Goal: Transaction & Acquisition: Book appointment/travel/reservation

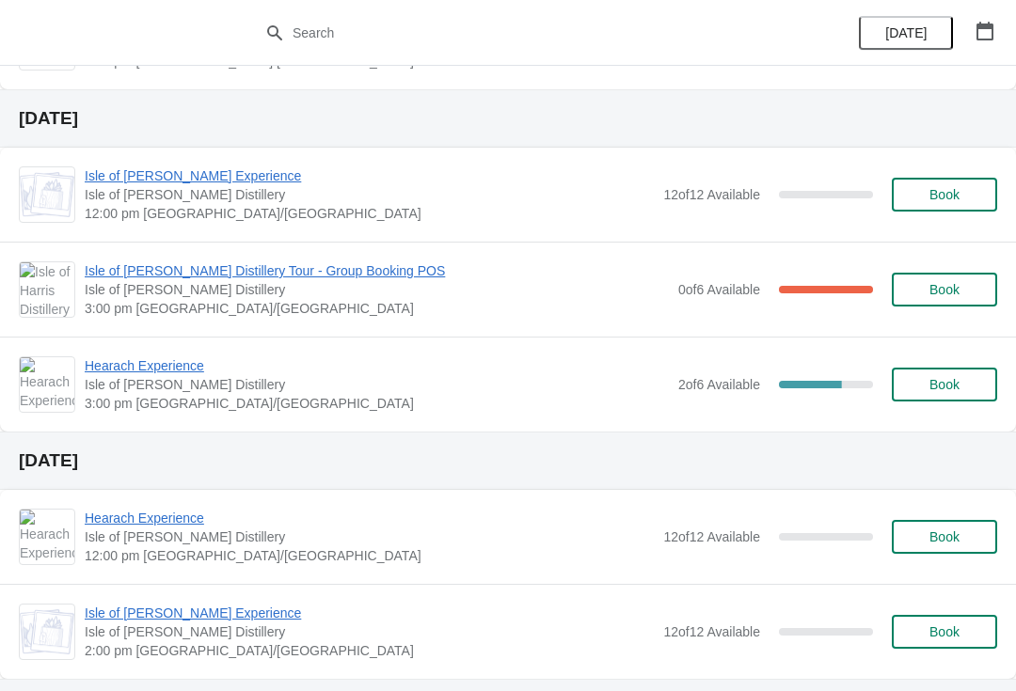
scroll to position [1428, 0]
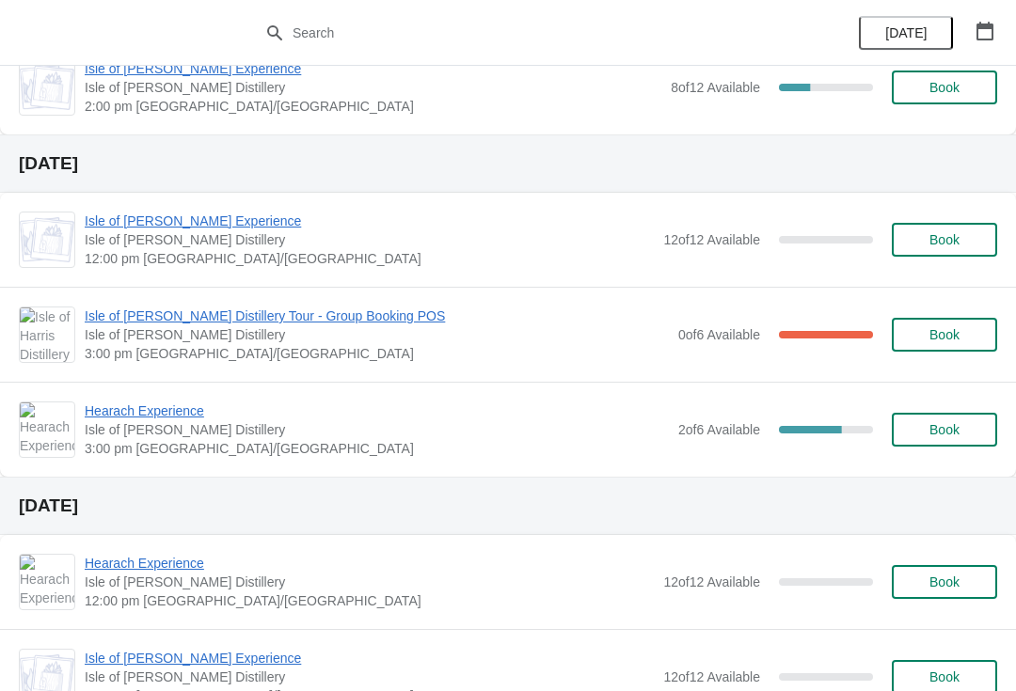
click at [289, 325] on span "Isle of [PERSON_NAME] Distillery Tour - Group Booking POS" at bounding box center [377, 316] width 584 height 19
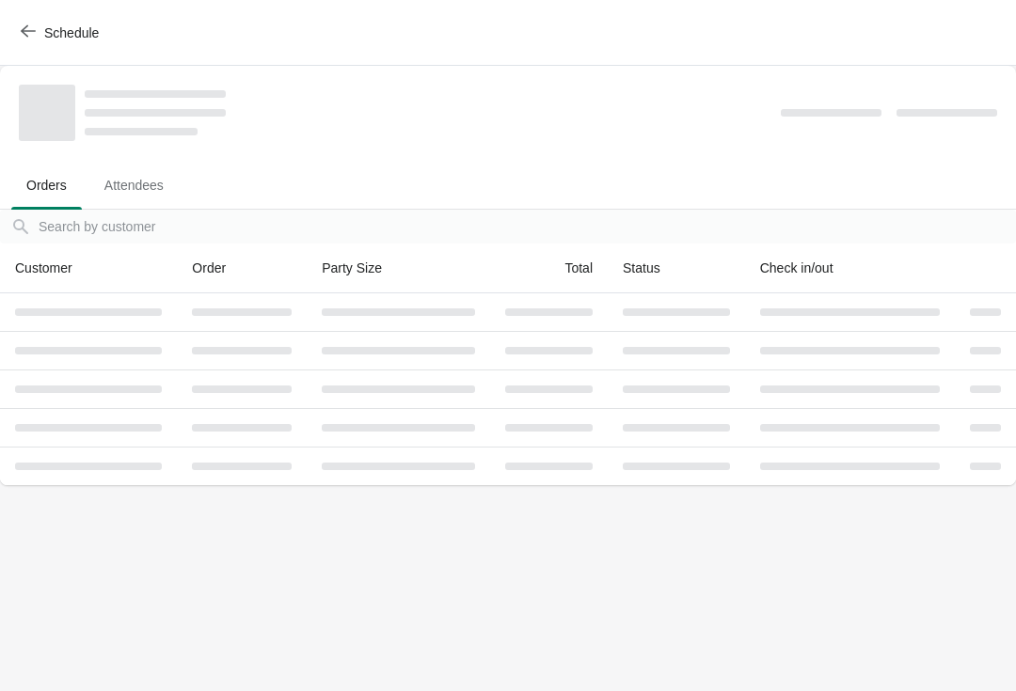
scroll to position [0, 0]
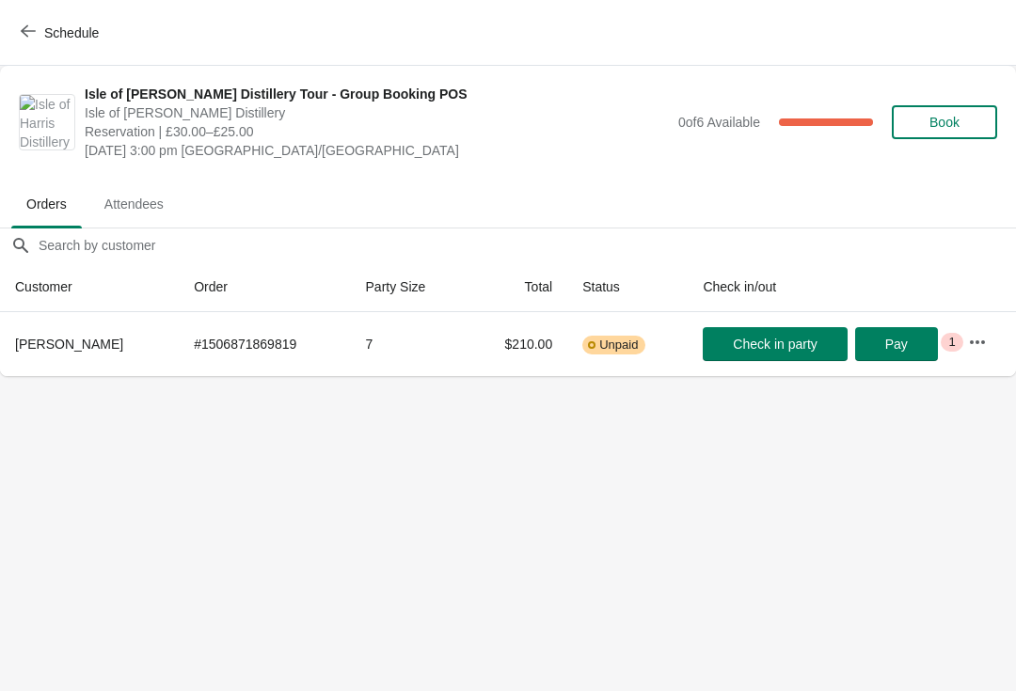
click at [981, 337] on icon "button" at bounding box center [977, 342] width 19 height 19
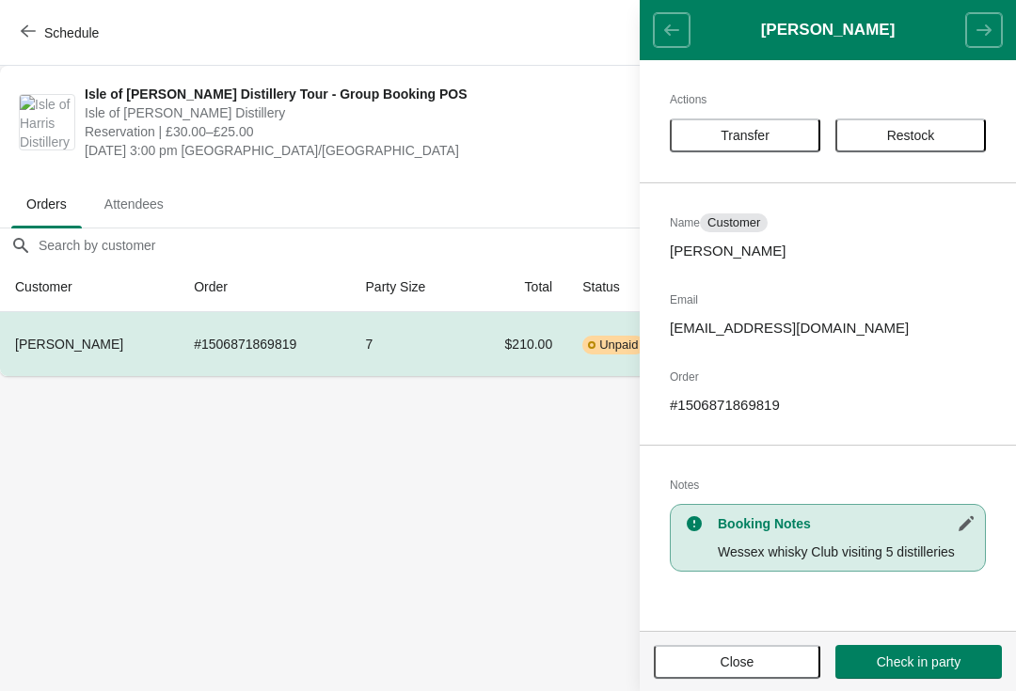
click at [792, 124] on button "Transfer" at bounding box center [745, 136] width 150 height 34
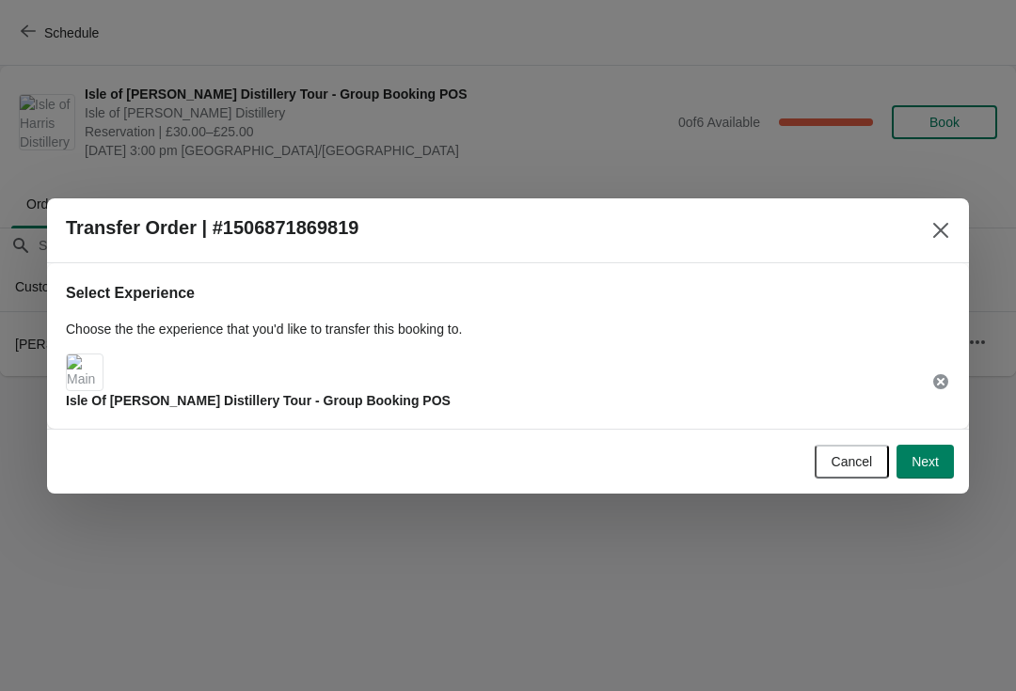
click at [90, 381] on img at bounding box center [85, 373] width 36 height 36
click at [927, 454] on span "Next" at bounding box center [924, 461] width 27 height 15
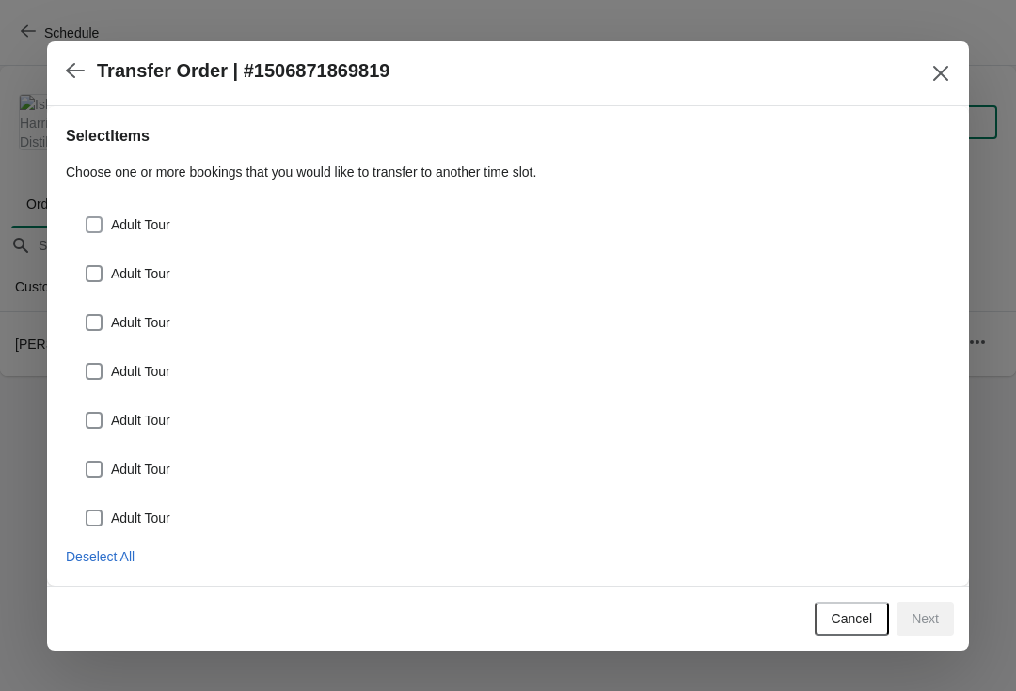
click at [139, 227] on span "Adult Tour" at bounding box center [140, 224] width 59 height 19
click at [87, 217] on input "Adult Tour" at bounding box center [86, 216] width 1 height 1
checkbox input "true"
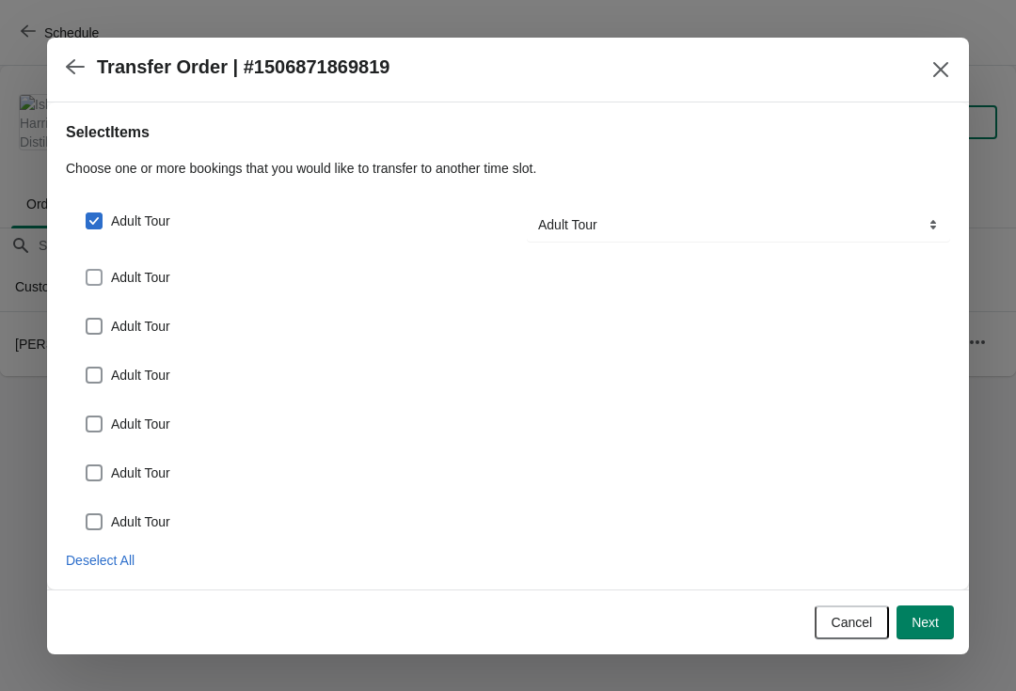
click at [157, 275] on span "Adult Tour" at bounding box center [140, 277] width 59 height 19
click at [87, 270] on input "Adult Tour" at bounding box center [86, 269] width 1 height 1
checkbox input "true"
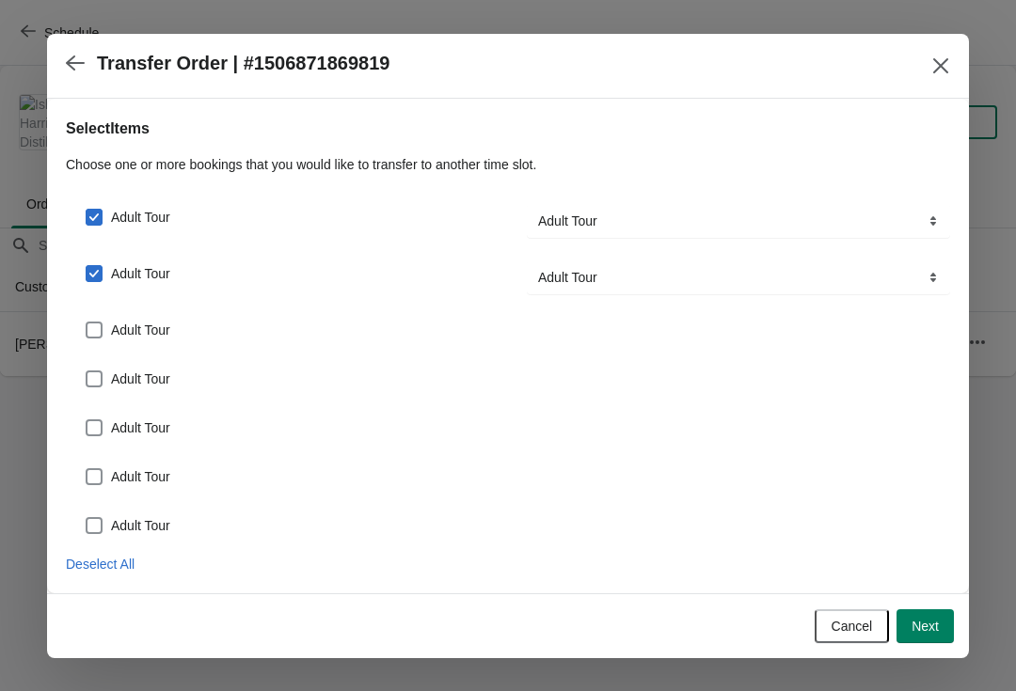
click at [159, 338] on span "Adult Tour" at bounding box center [140, 330] width 59 height 19
click at [87, 323] on input "Adult Tour" at bounding box center [86, 322] width 1 height 1
checkbox input "true"
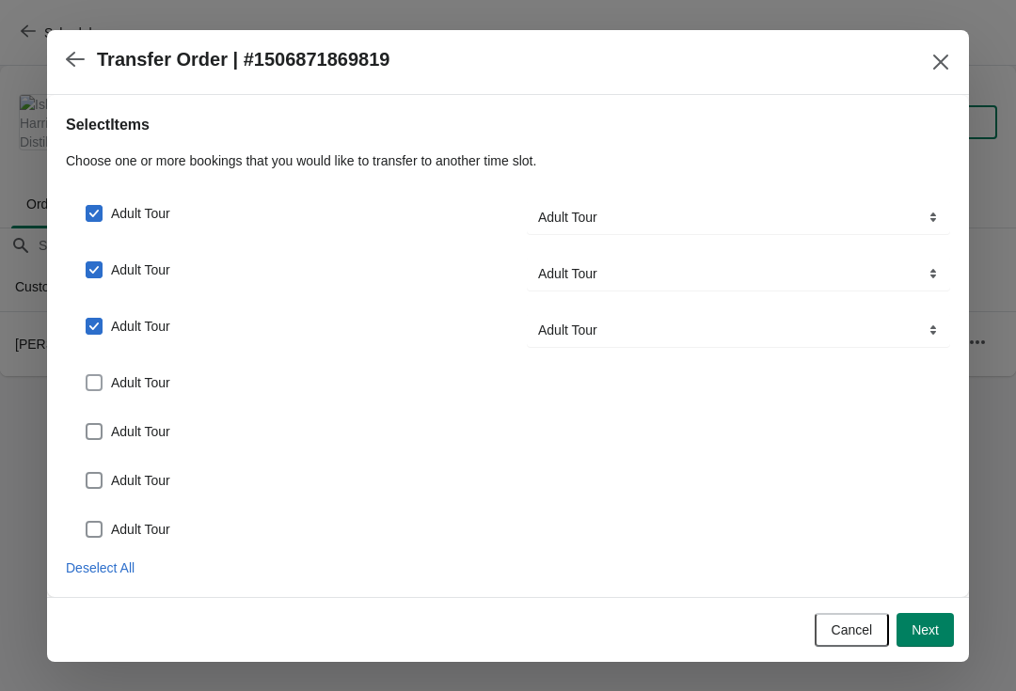
click at [153, 382] on span "Adult Tour" at bounding box center [140, 382] width 59 height 19
click at [87, 375] on input "Adult Tour" at bounding box center [86, 374] width 1 height 1
checkbox input "true"
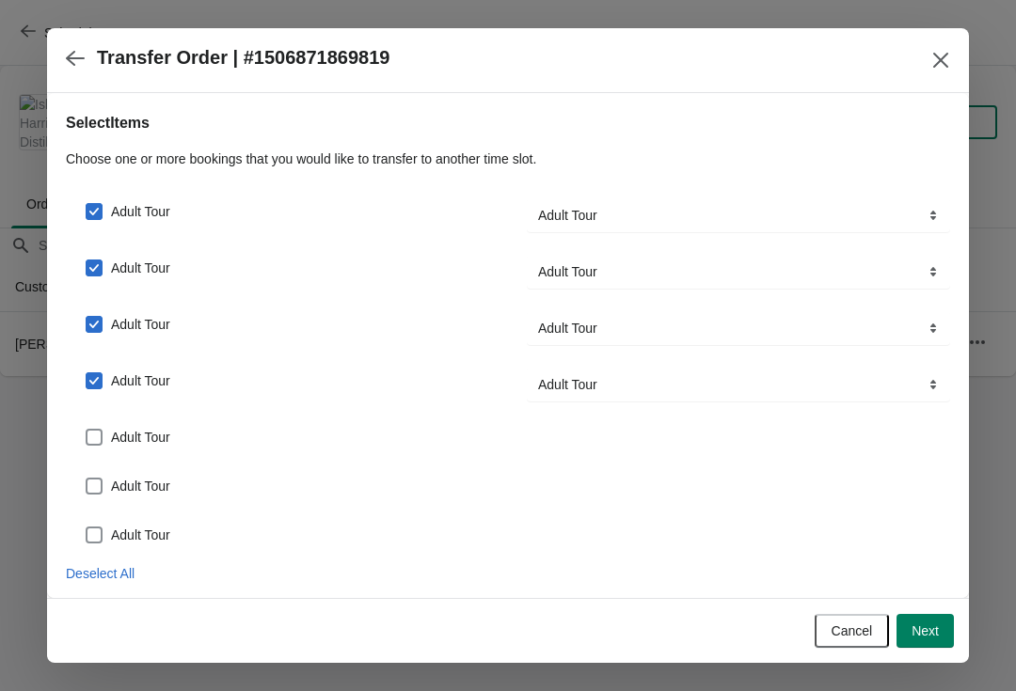
click at [148, 425] on label "Adult Tour" at bounding box center [128, 437] width 86 height 26
click at [87, 429] on input "Adult Tour" at bounding box center [86, 429] width 1 height 1
checkbox input "true"
click at [151, 472] on div "Adult Tour" at bounding box center [508, 486] width 884 height 41
click at [140, 499] on span "Adult Tour" at bounding box center [140, 493] width 59 height 19
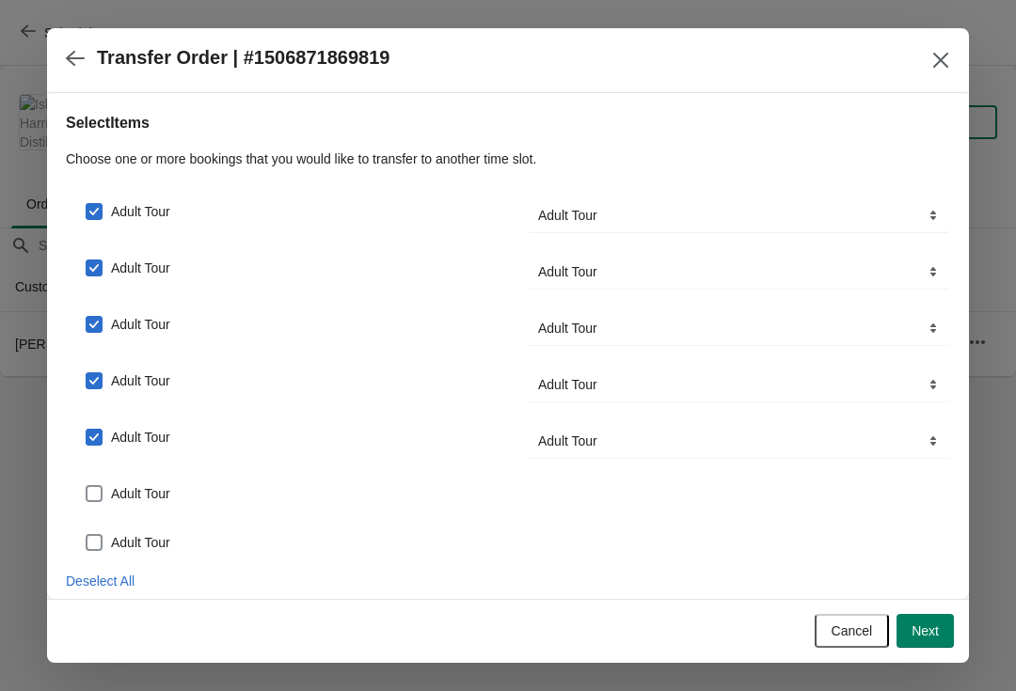
click at [87, 486] on input "Adult Tour" at bounding box center [86, 485] width 1 height 1
checkbox input "true"
click at [168, 533] on div "Adult Tour" at bounding box center [508, 542] width 884 height 41
click at [170, 546] on span "Adult Tour" at bounding box center [140, 550] width 59 height 19
click at [87, 543] on input "Adult Tour" at bounding box center [86, 542] width 1 height 1
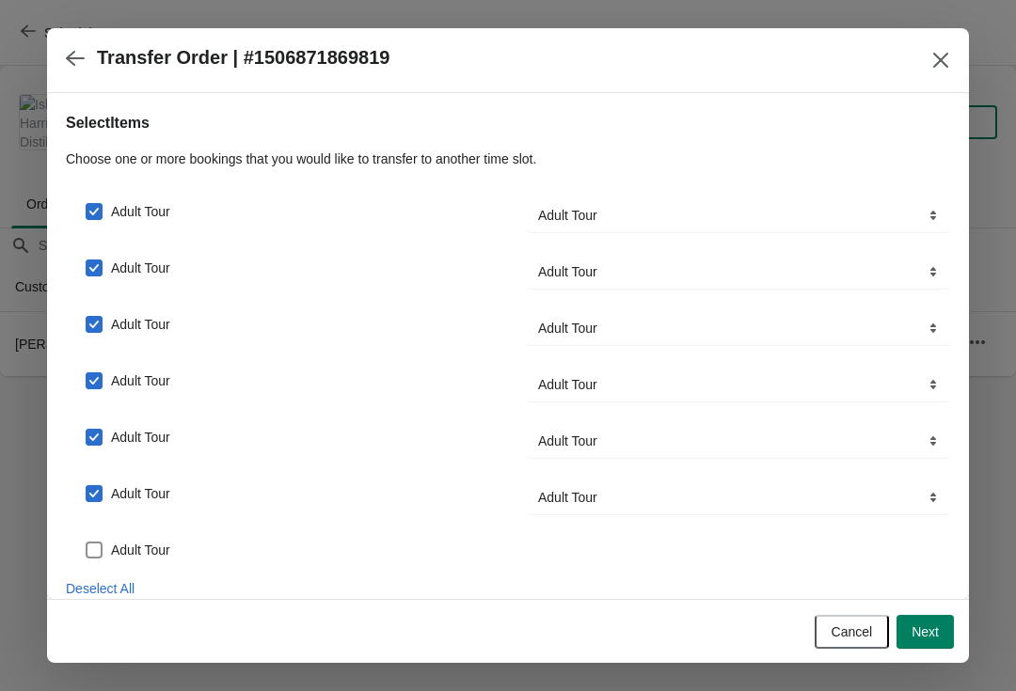
checkbox input "true"
click at [923, 627] on span "Next" at bounding box center [924, 632] width 27 height 15
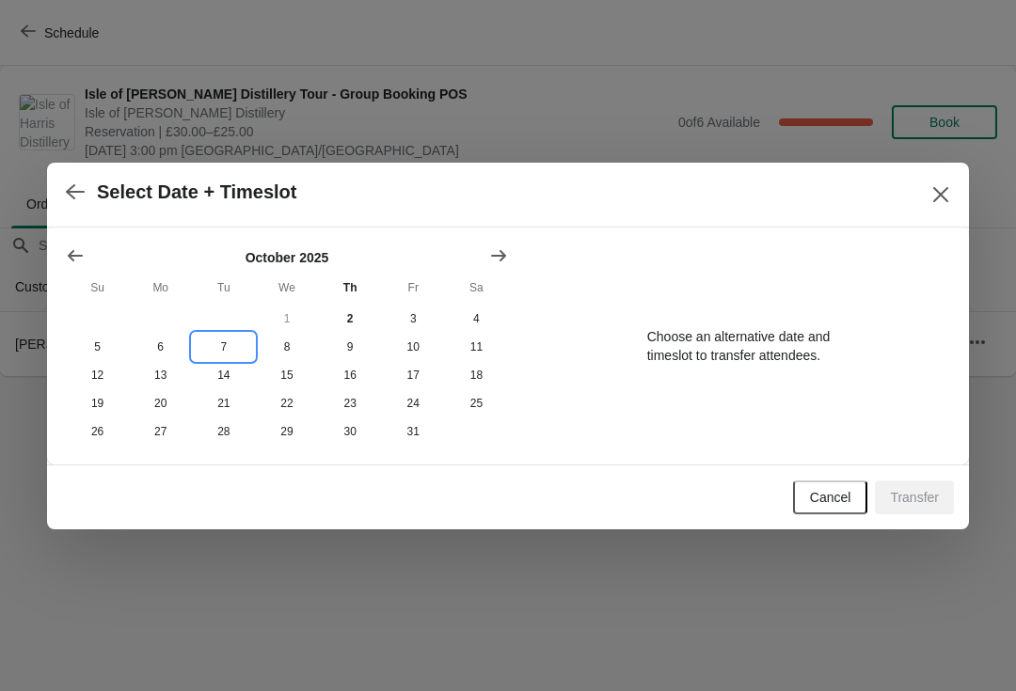
click at [228, 346] on button "7" at bounding box center [223, 347] width 63 height 28
click at [160, 376] on button "13" at bounding box center [160, 375] width 63 height 28
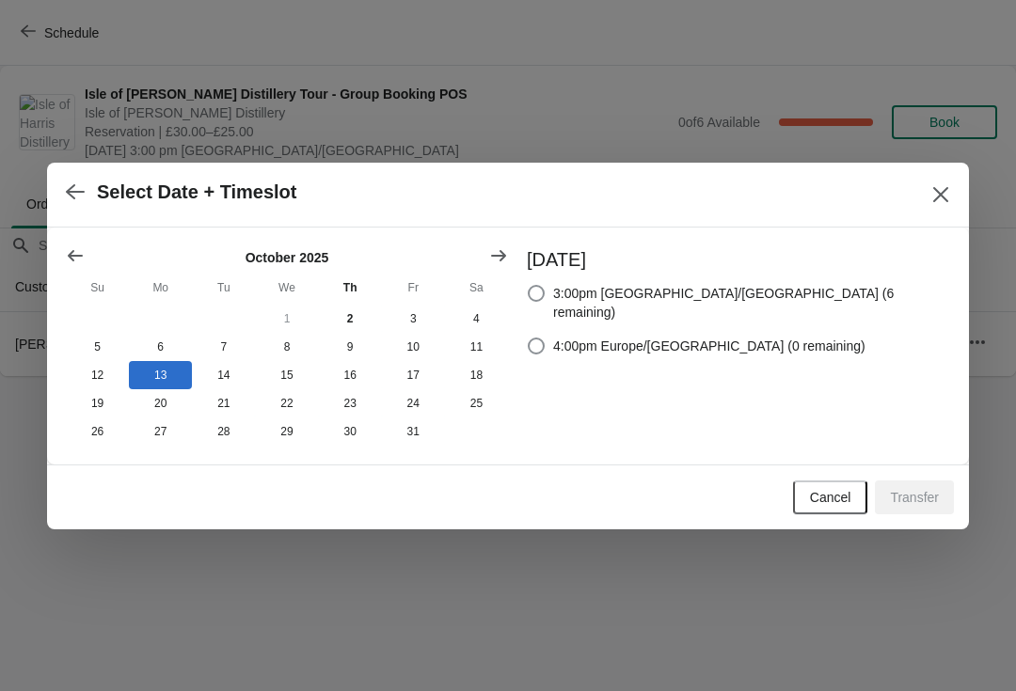
click at [676, 284] on span "3:00pm Europe/London (6 remaining)" at bounding box center [751, 303] width 397 height 38
click at [529, 285] on input "3:00pm Europe/London (6 remaining)" at bounding box center [528, 285] width 1 height 1
radio input "true"
click at [928, 500] on span "Transfer" at bounding box center [914, 497] width 49 height 15
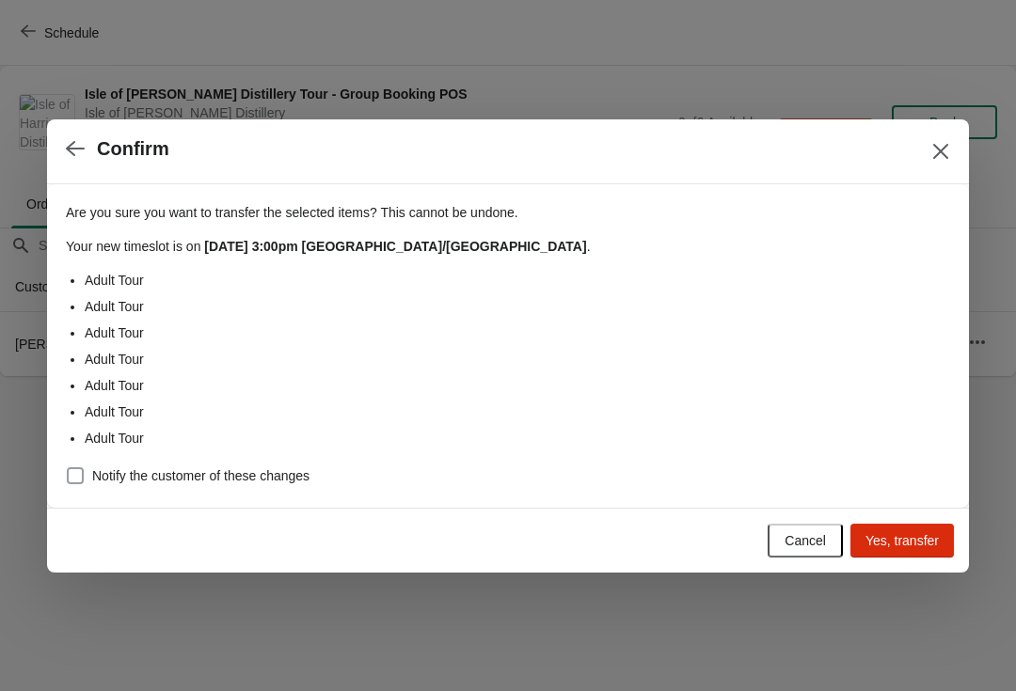
click at [223, 481] on span "Notify the customer of these changes" at bounding box center [200, 476] width 217 height 19
click at [68, 468] on input "Notify the customer of these changes" at bounding box center [67, 467] width 1 height 1
checkbox input "true"
click at [917, 545] on span "Yes, transfer" at bounding box center [901, 540] width 73 height 15
click at [944, 143] on icon "Close" at bounding box center [940, 151] width 19 height 19
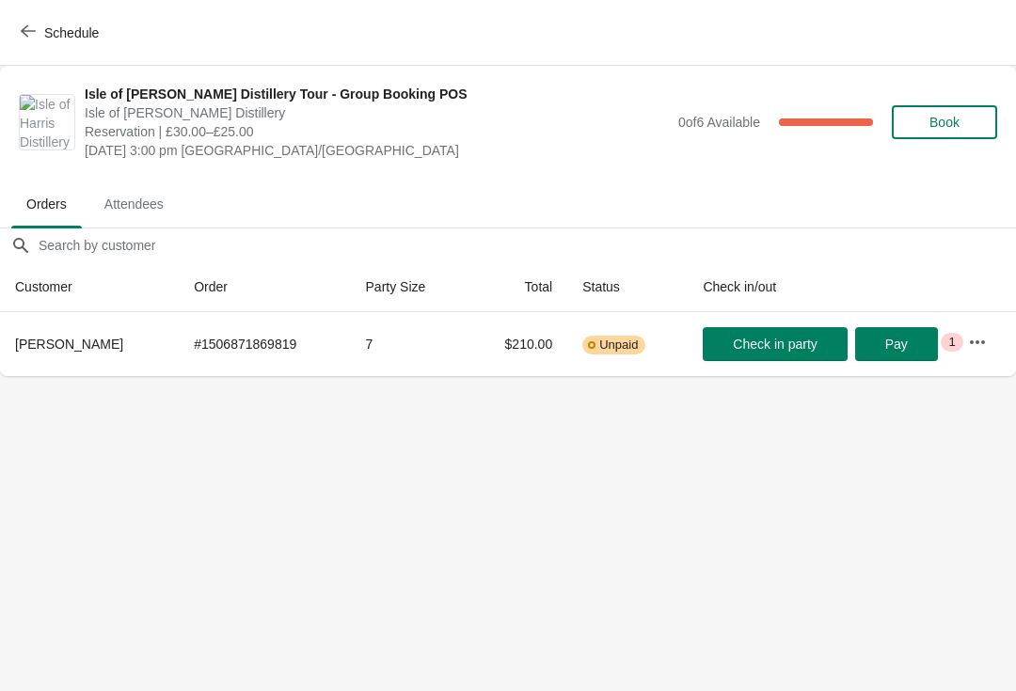
click at [37, 35] on span "Schedule" at bounding box center [61, 33] width 74 height 18
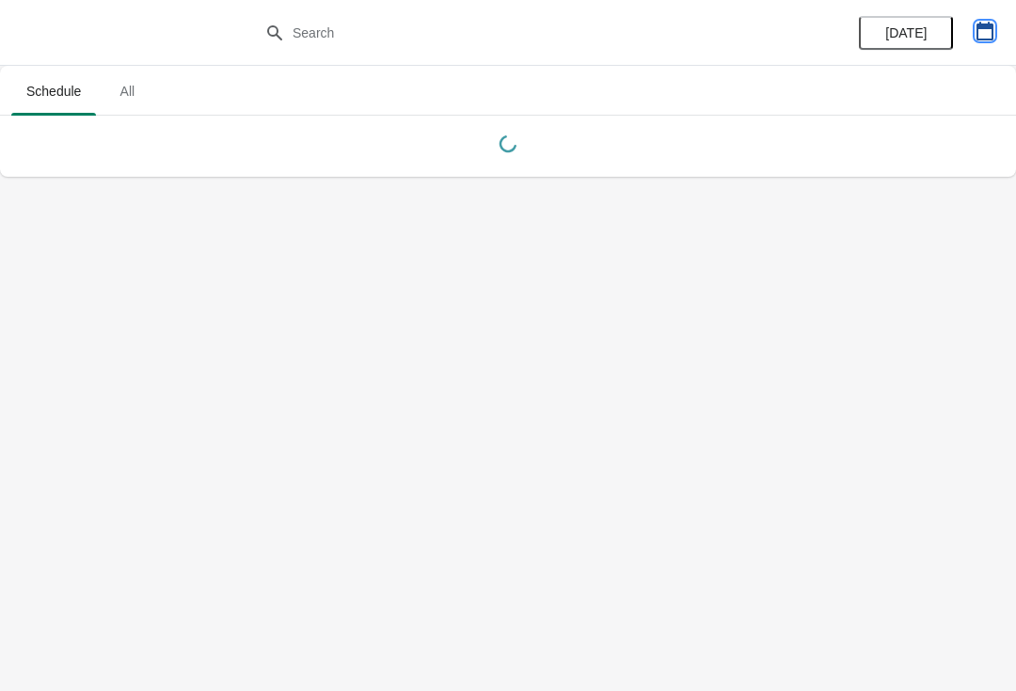
click at [984, 28] on icon "button" at bounding box center [984, 31] width 17 height 19
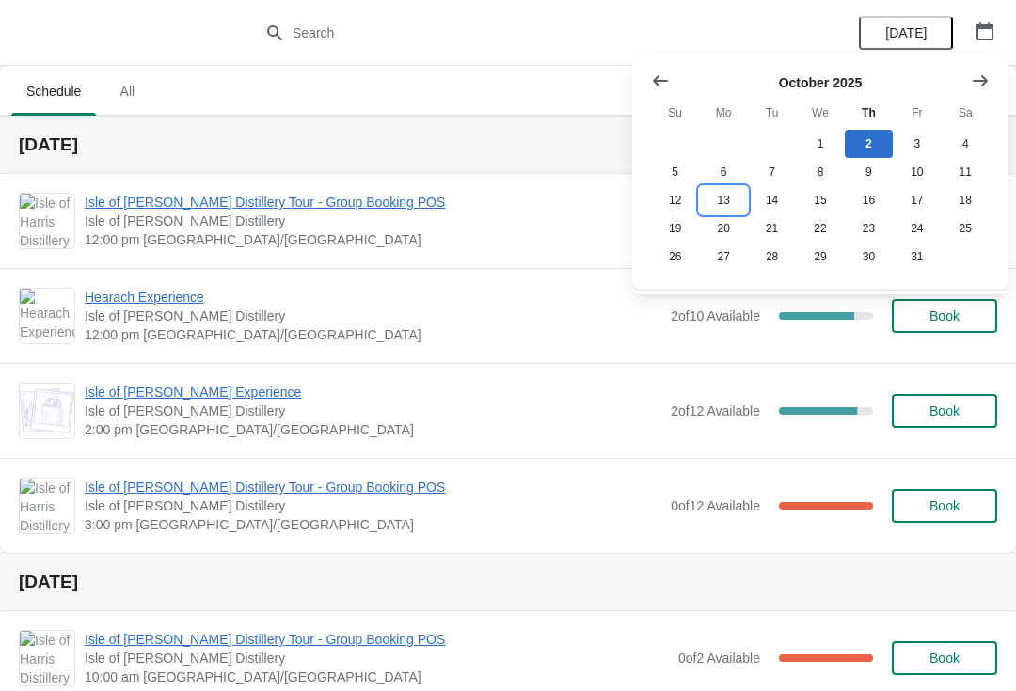
click at [726, 206] on button "13" at bounding box center [723, 200] width 48 height 28
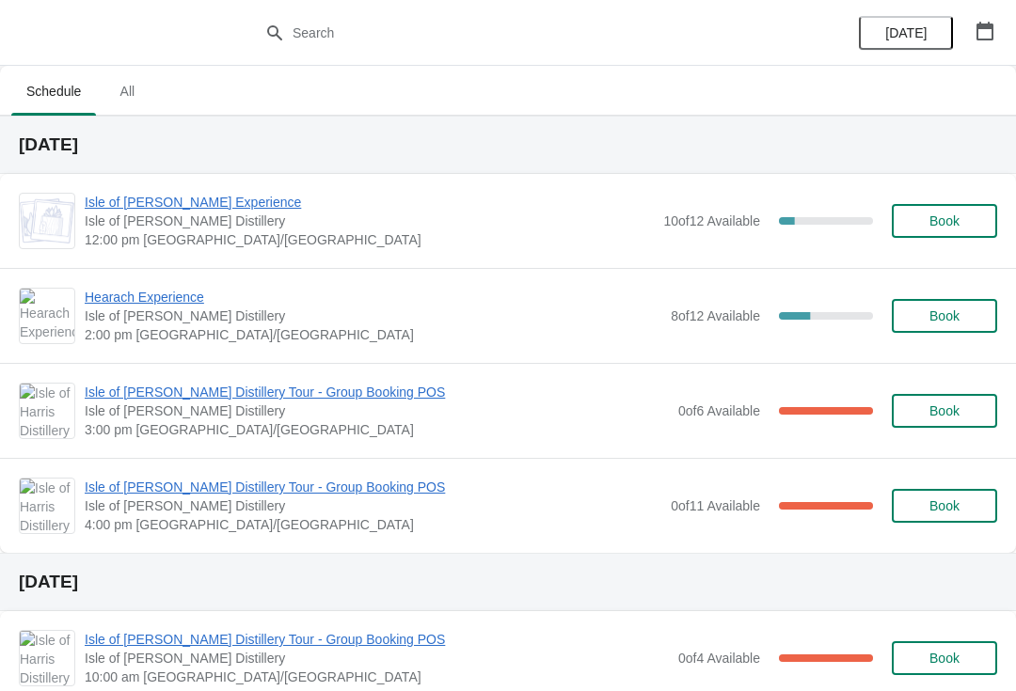
click at [944, 416] on span "Book" at bounding box center [944, 411] width 30 height 15
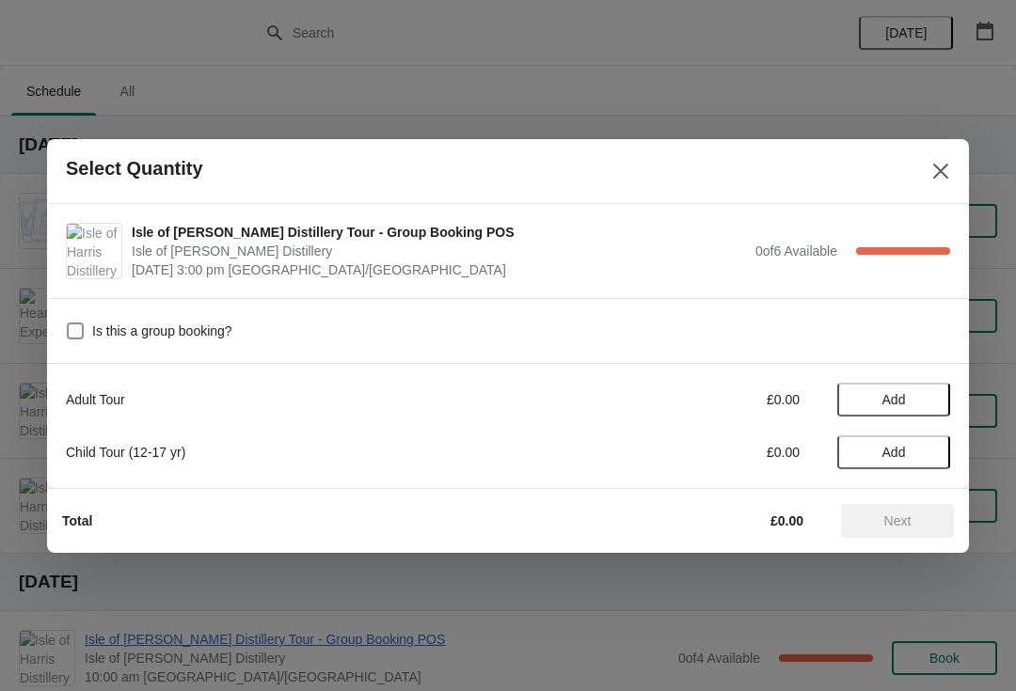
click at [912, 400] on span "Add" at bounding box center [893, 399] width 79 height 15
click at [925, 402] on icon at bounding box center [926, 399] width 20 height 20
click at [917, 405] on icon at bounding box center [926, 399] width 20 height 20
click at [922, 404] on icon at bounding box center [926, 399] width 20 height 20
click at [918, 403] on icon at bounding box center [926, 399] width 20 height 20
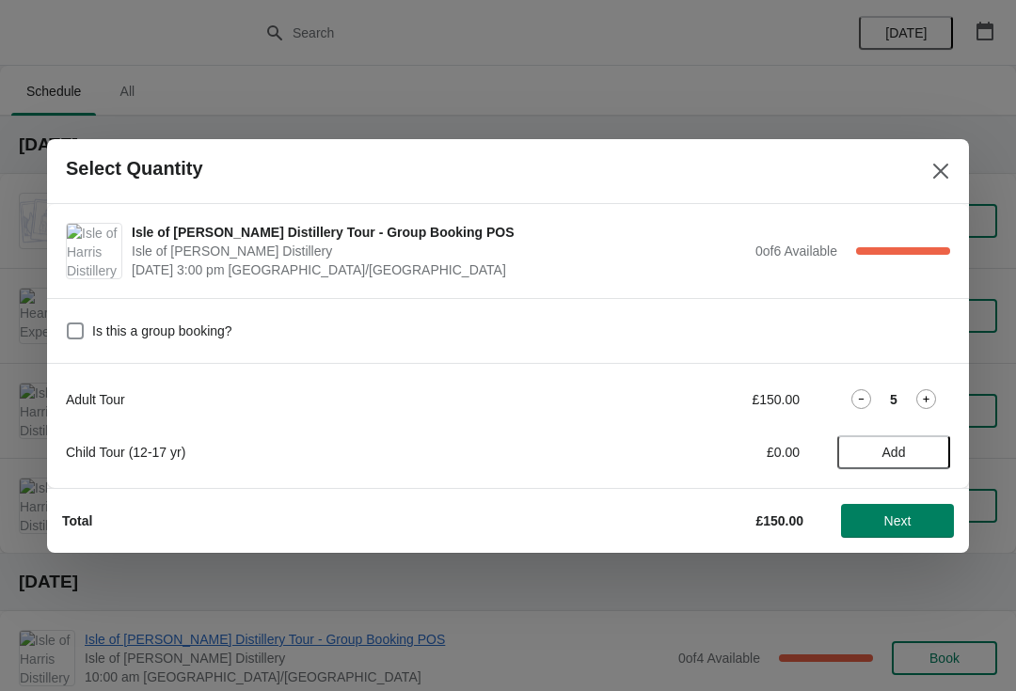
click at [920, 403] on icon at bounding box center [926, 399] width 20 height 20
click at [889, 523] on span "Next" at bounding box center [897, 521] width 27 height 15
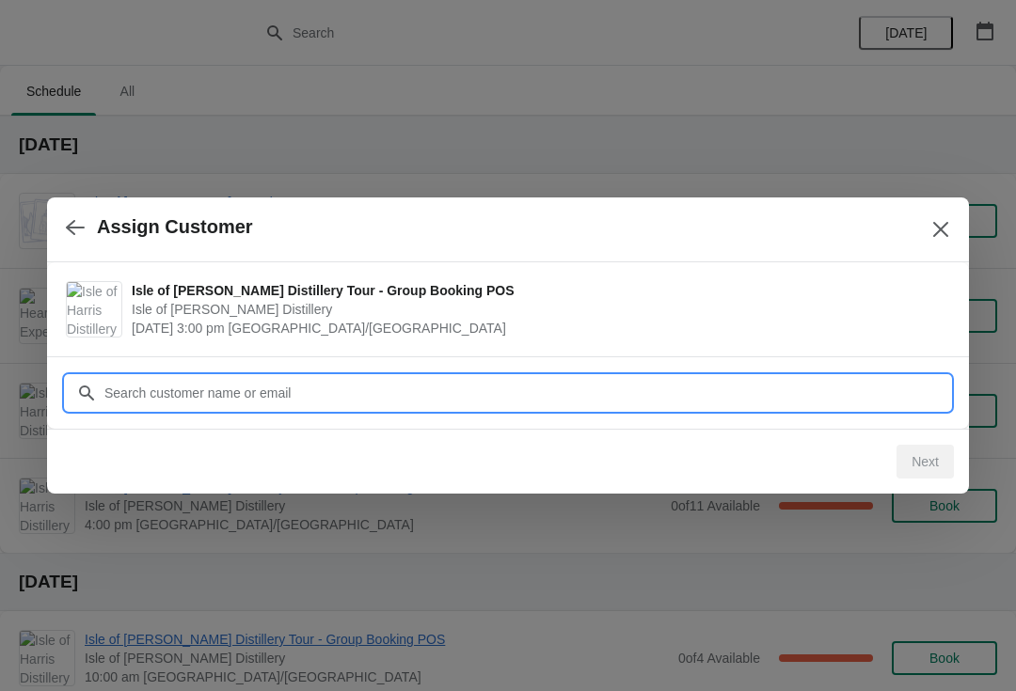
click at [443, 393] on input "Customer" at bounding box center [526, 393] width 847 height 34
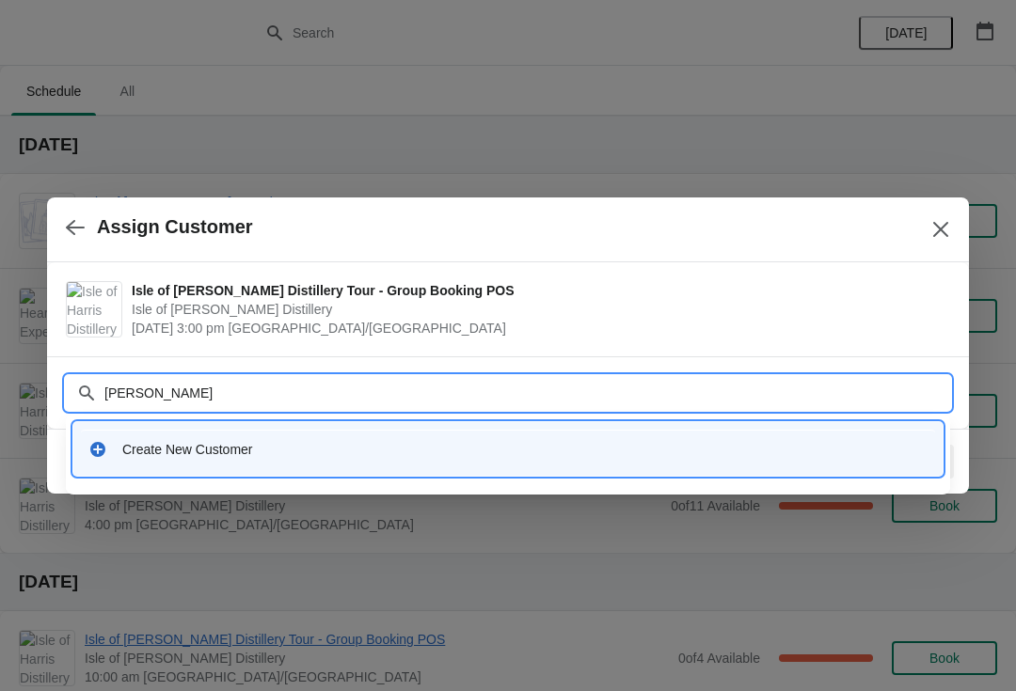
type input "Alec Horne"
click at [338, 438] on div "Create New Customer" at bounding box center [508, 449] width 854 height 39
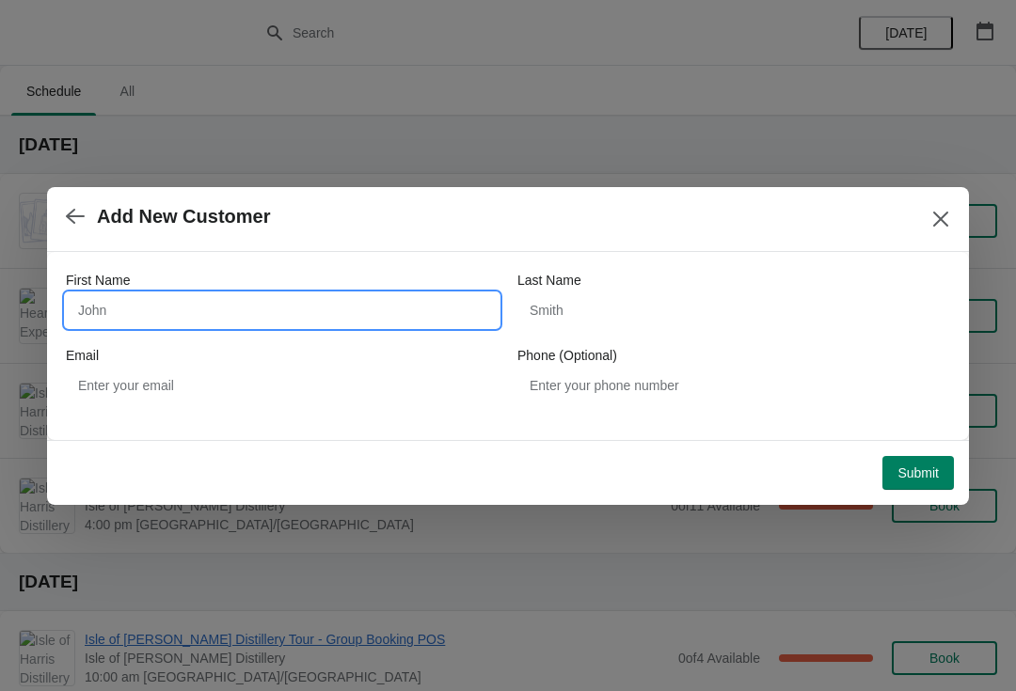
click at [351, 307] on input "First Name" at bounding box center [282, 310] width 433 height 34
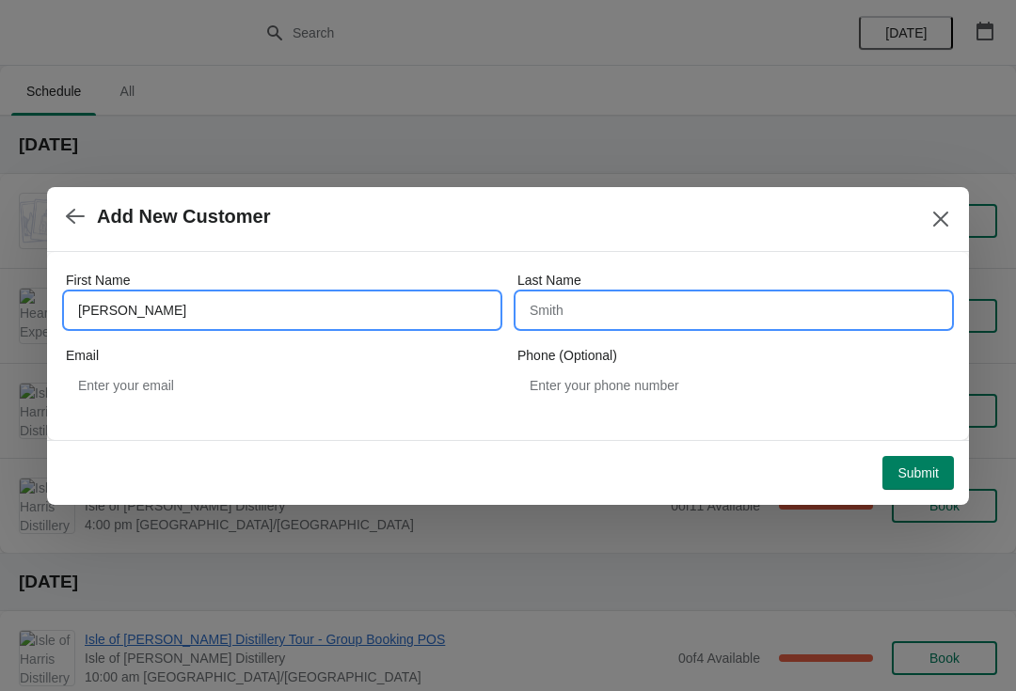
click at [598, 319] on input "Last Name" at bounding box center [733, 310] width 433 height 34
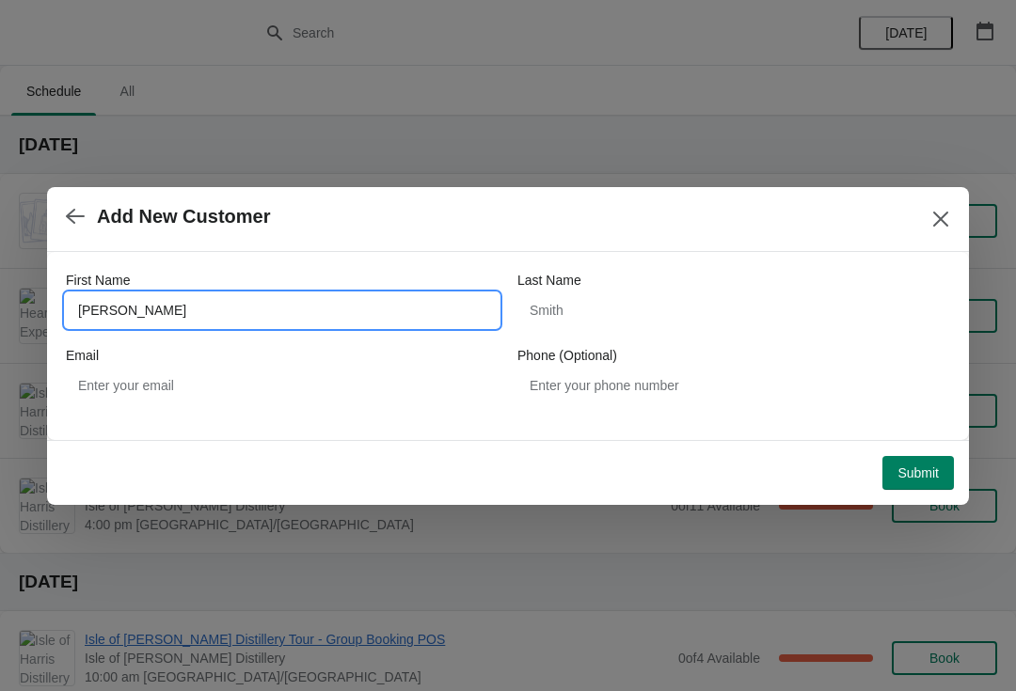
type input "Alec"
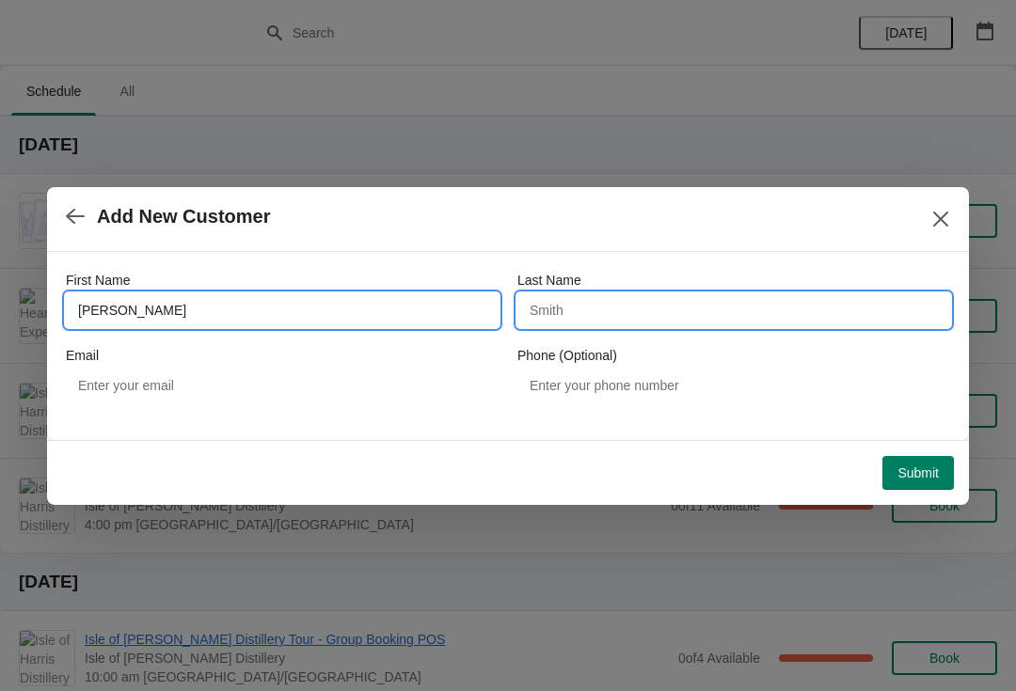
click at [645, 312] on input "Last Name" at bounding box center [733, 310] width 433 height 34
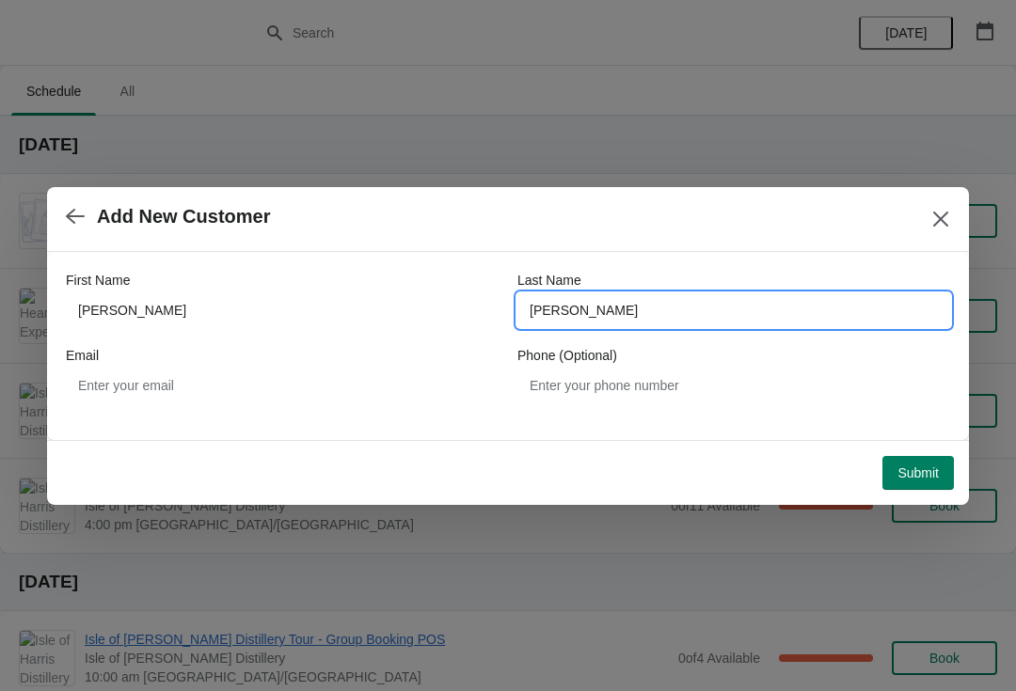
type input "Horne"
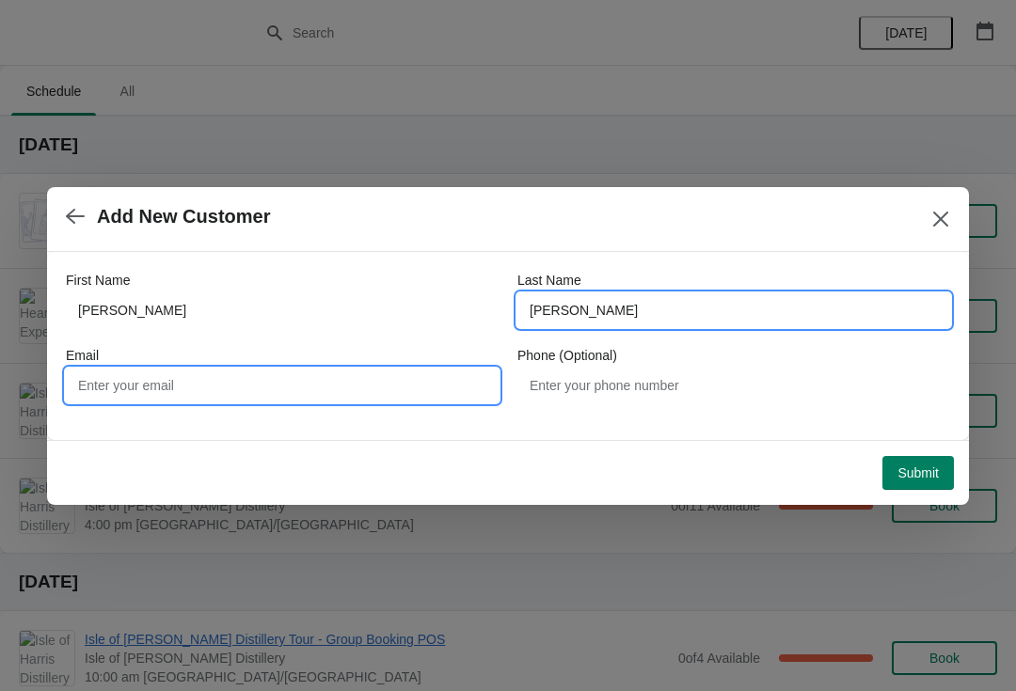
click at [366, 385] on input "Email" at bounding box center [282, 386] width 433 height 34
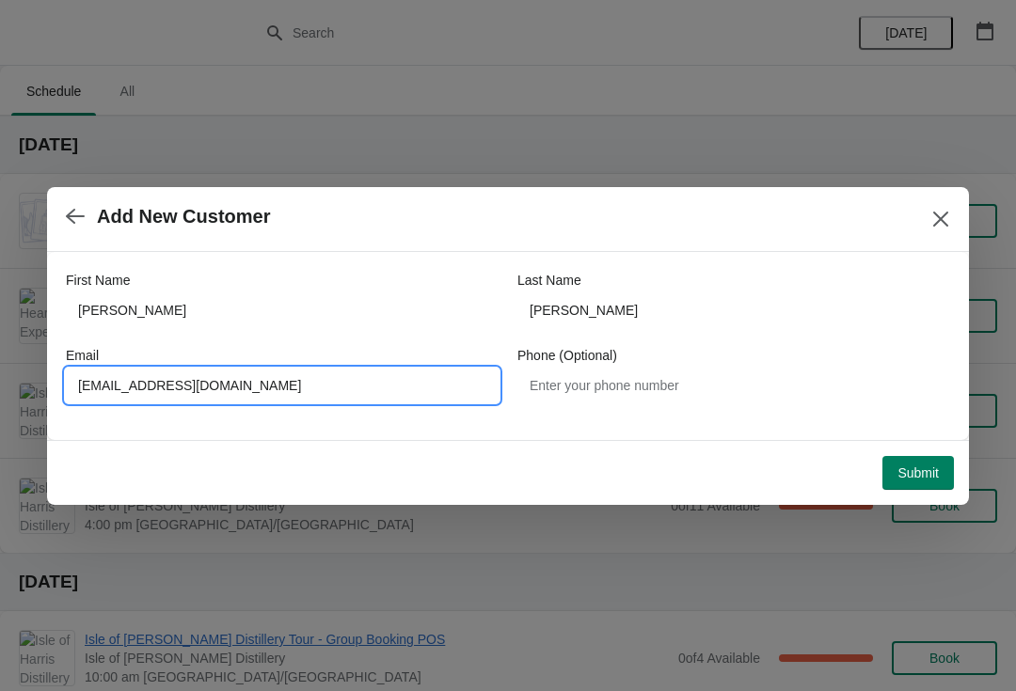
type input "Alexhorne53@btingernet.com"
click at [920, 461] on button "Submit" at bounding box center [917, 473] width 71 height 34
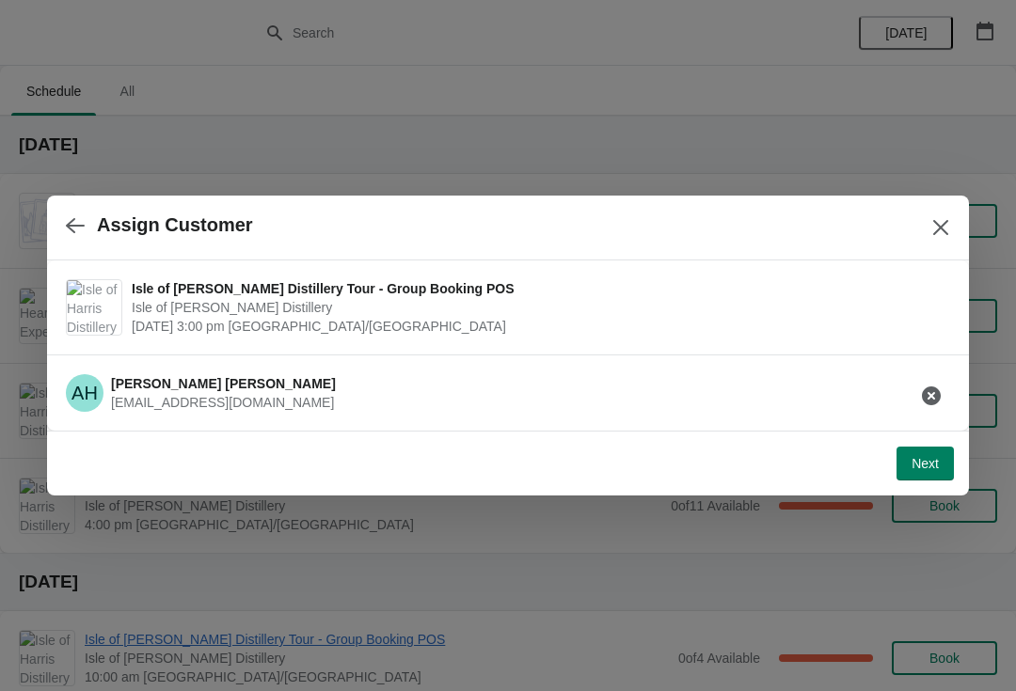
click at [931, 460] on span "Next" at bounding box center [924, 463] width 27 height 15
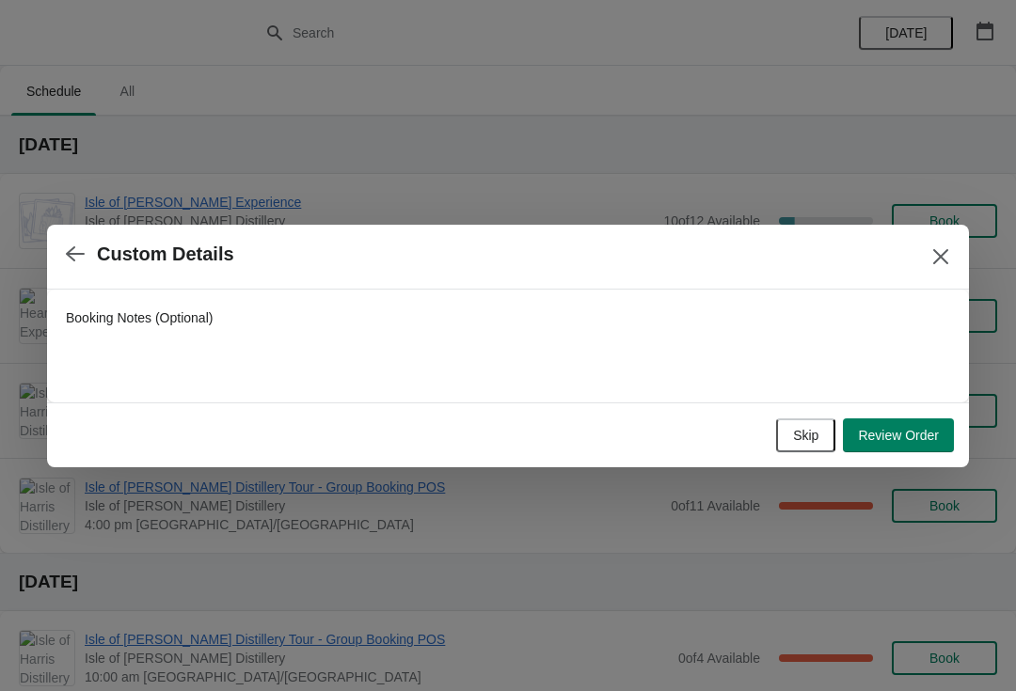
click at [913, 437] on span "Review Order" at bounding box center [898, 435] width 81 height 15
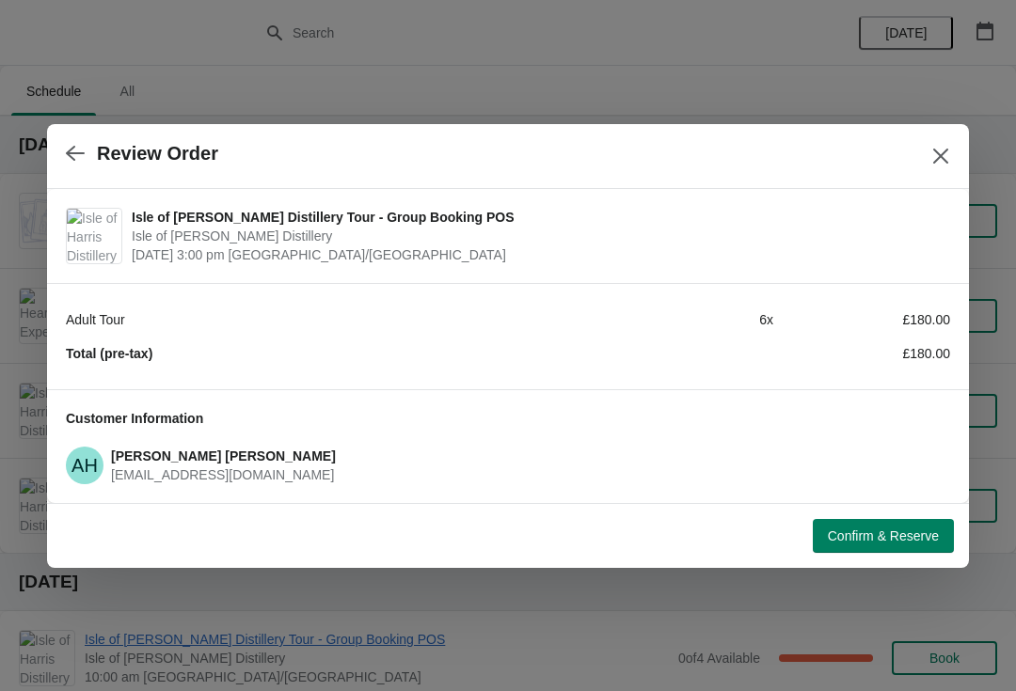
click at [881, 529] on span "Confirm & Reserve" at bounding box center [883, 536] width 111 height 15
click at [939, 161] on icon "Close" at bounding box center [940, 156] width 19 height 19
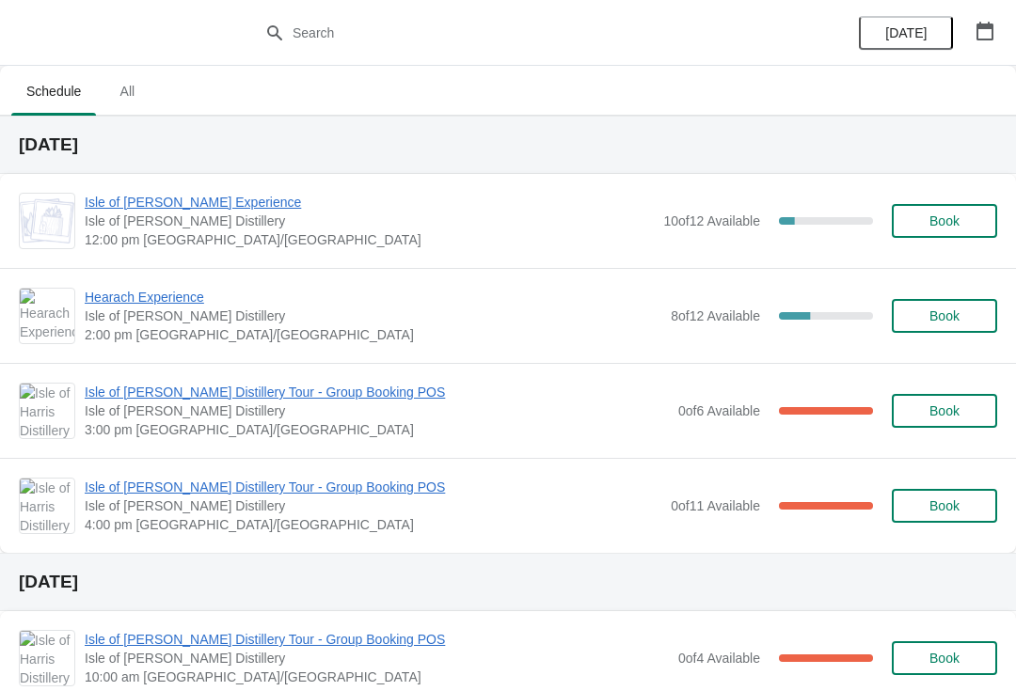
click at [938, 404] on span "Book" at bounding box center [944, 411] width 30 height 15
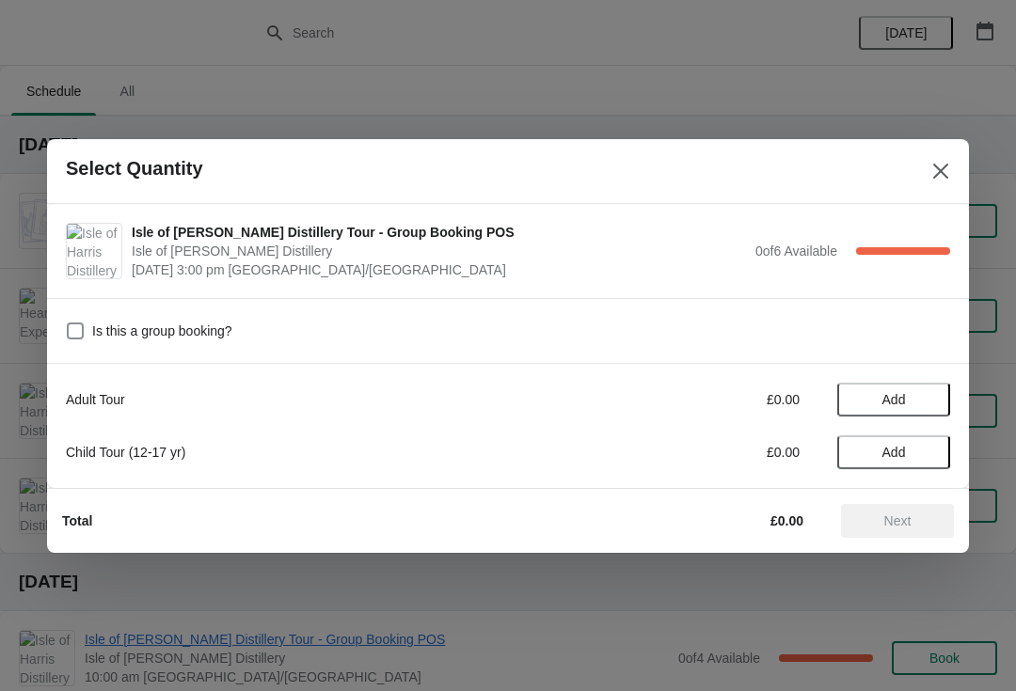
click at [897, 399] on span "Add" at bounding box center [894, 399] width 24 height 15
click at [931, 396] on icon at bounding box center [926, 399] width 20 height 20
click at [927, 396] on icon at bounding box center [926, 399] width 20 height 20
click at [926, 402] on icon at bounding box center [926, 399] width 7 height 7
click at [929, 401] on icon at bounding box center [926, 399] width 20 height 20
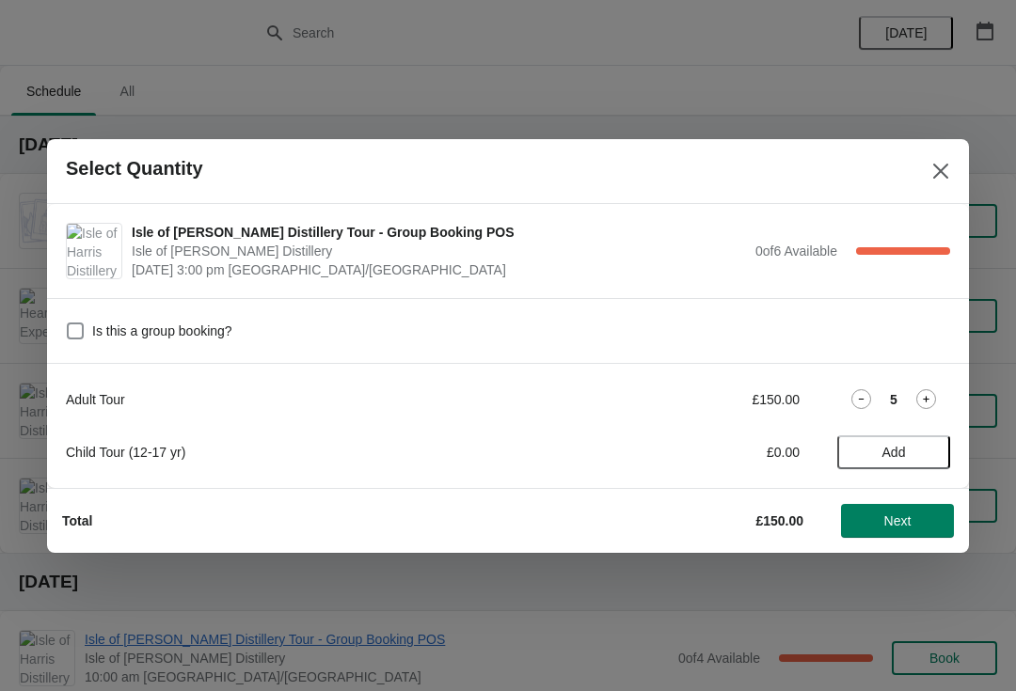
click at [931, 395] on icon at bounding box center [926, 399] width 20 height 20
click at [875, 512] on button "Next" at bounding box center [897, 521] width 113 height 34
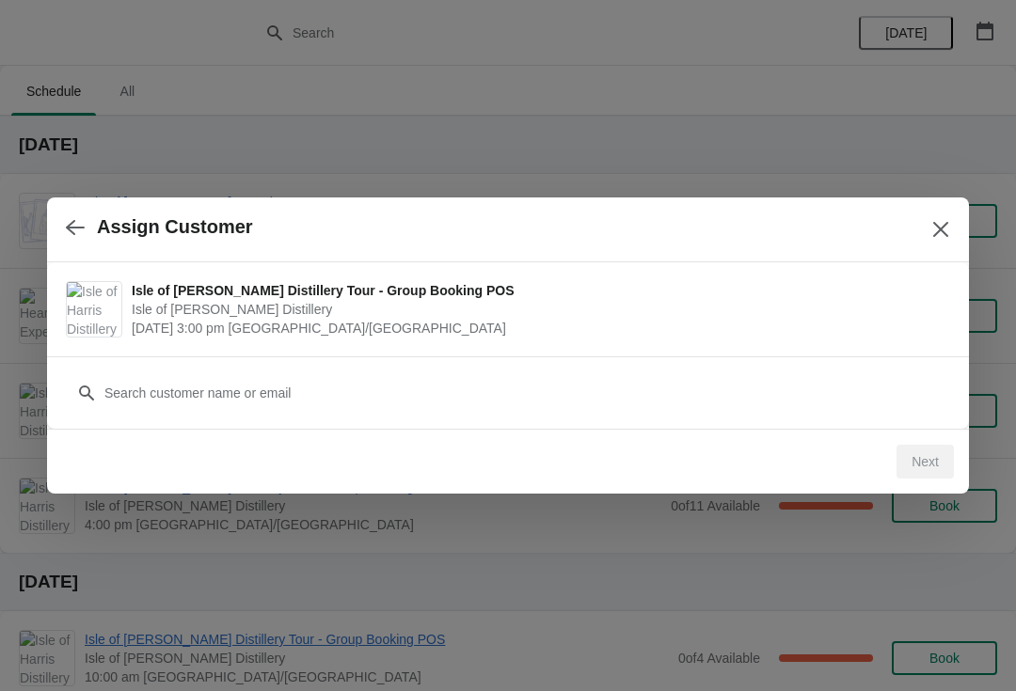
click at [939, 233] on icon "Close" at bounding box center [940, 229] width 19 height 19
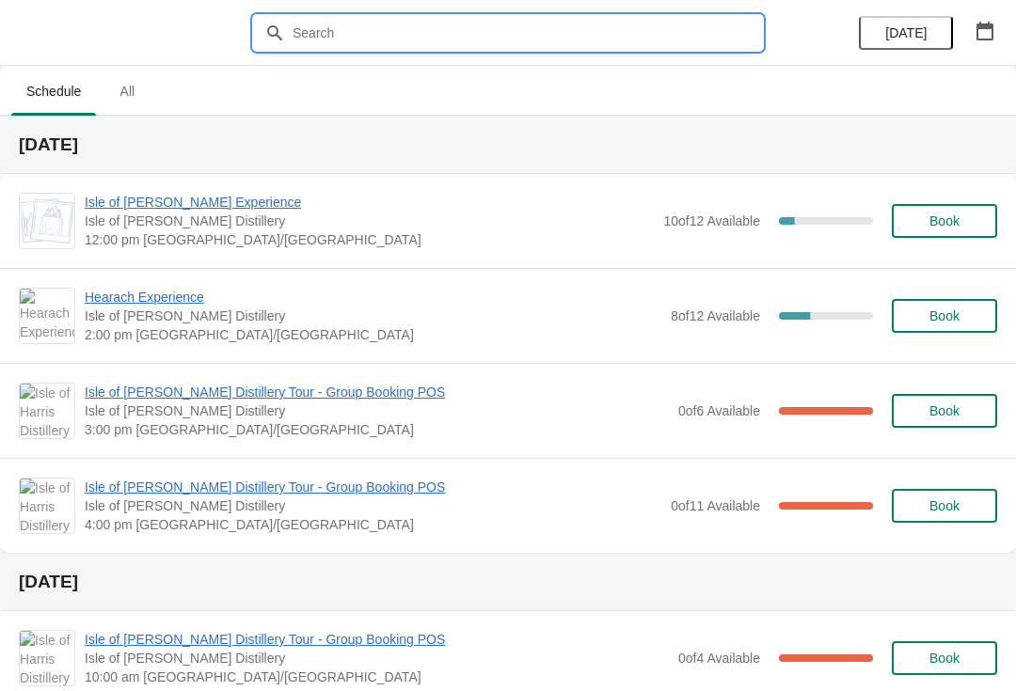
click at [604, 35] on input "text" at bounding box center [527, 33] width 470 height 34
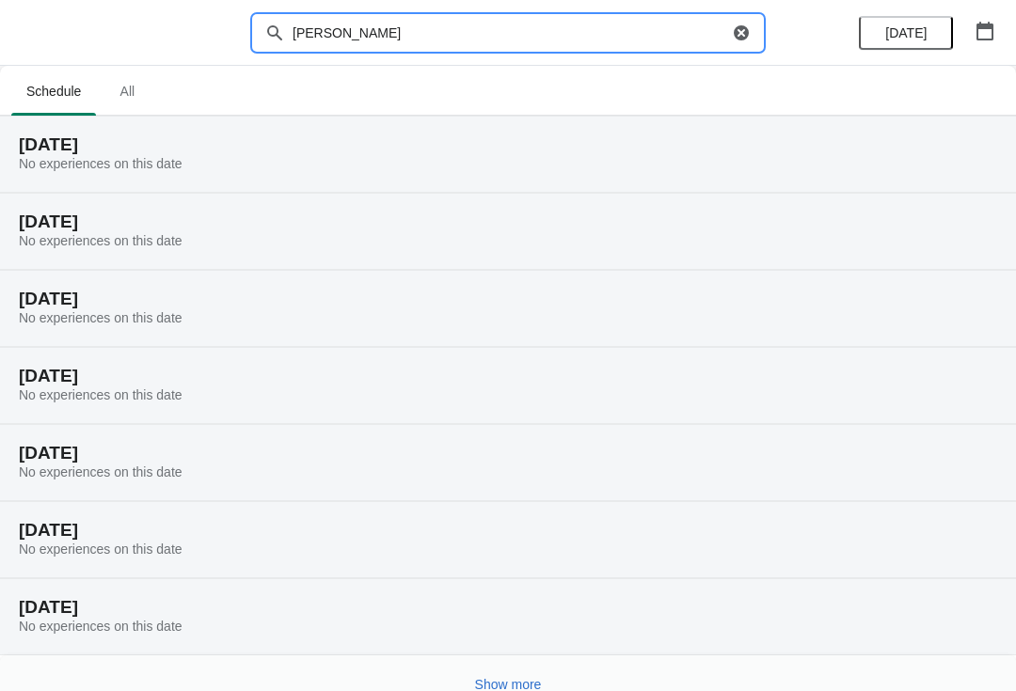
type input "[PERSON_NAME]"
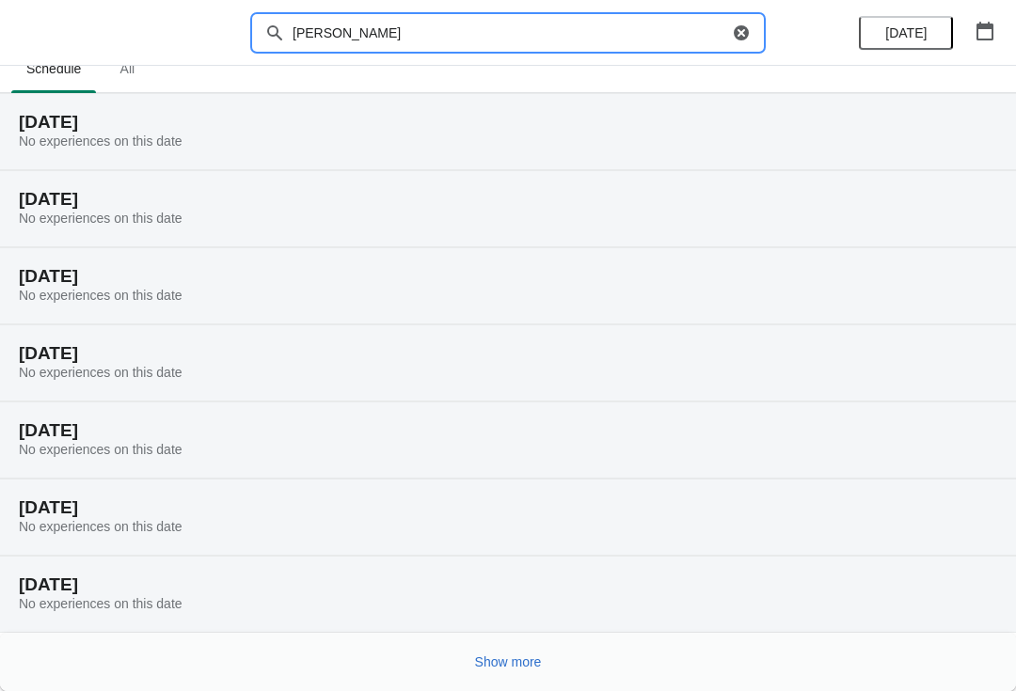
scroll to position [23, 0]
click at [988, 30] on icon "button" at bounding box center [984, 31] width 19 height 19
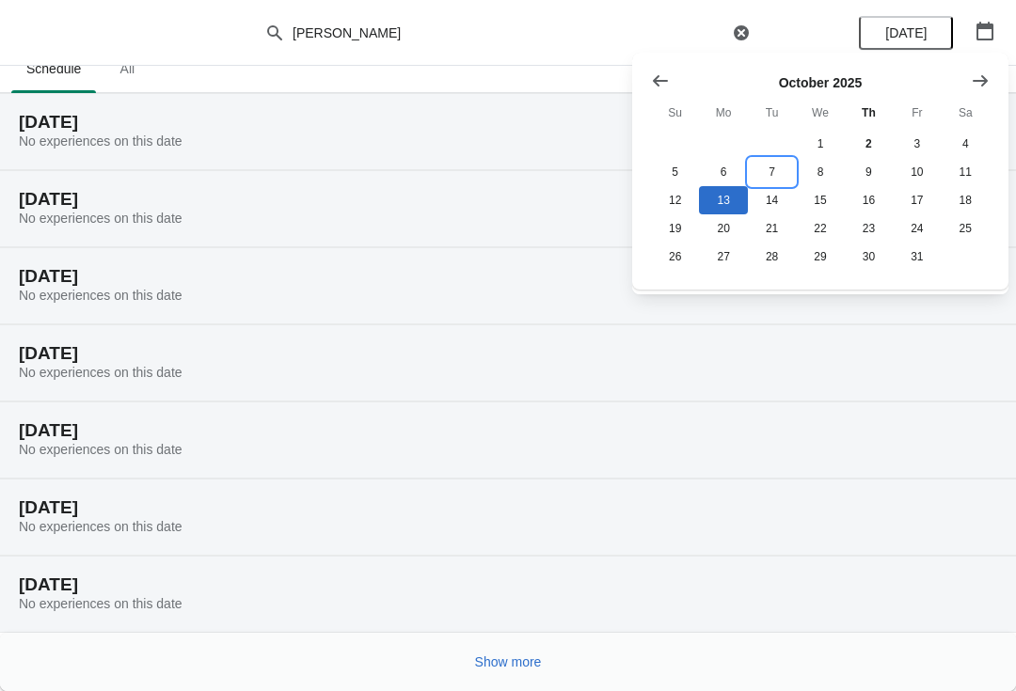
click at [774, 170] on button "7" at bounding box center [772, 172] width 48 height 28
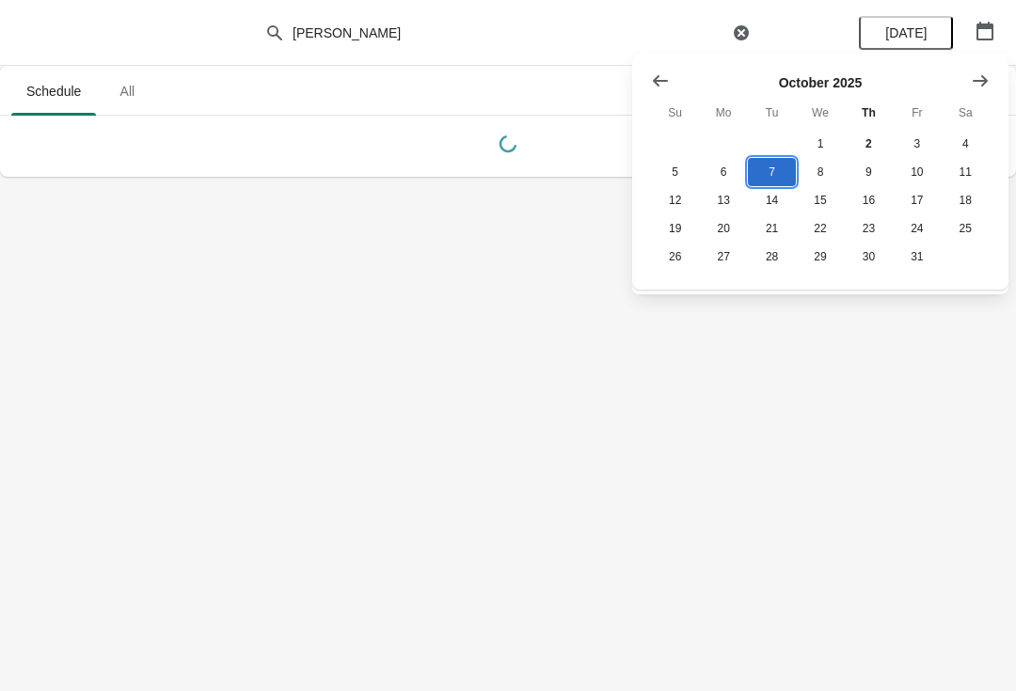
scroll to position [0, 0]
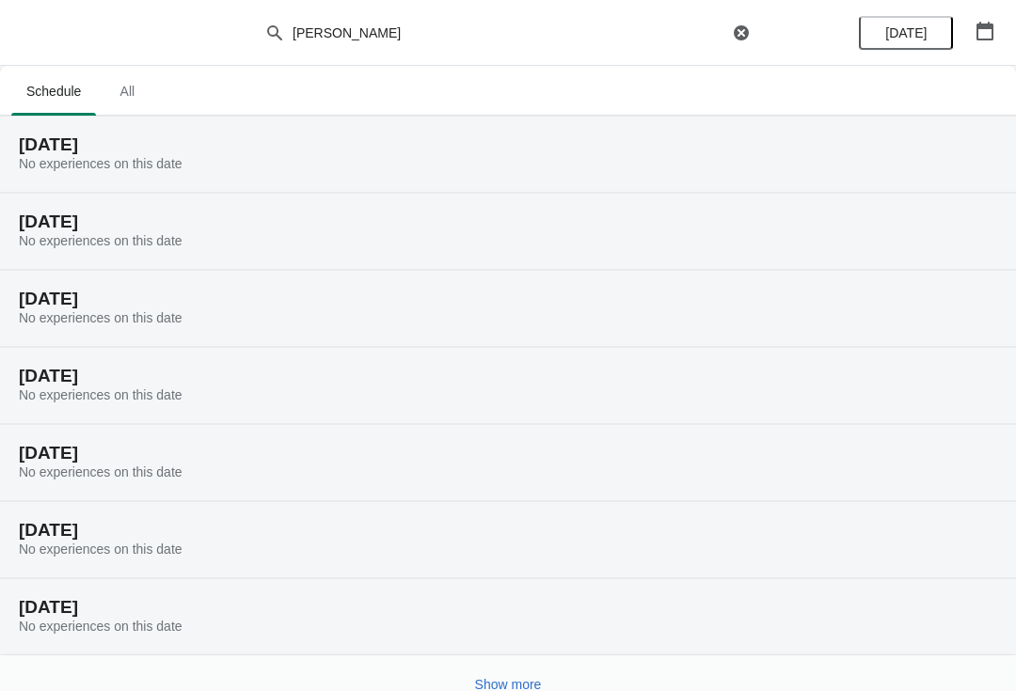
click at [988, 27] on icon "button" at bounding box center [984, 31] width 17 height 19
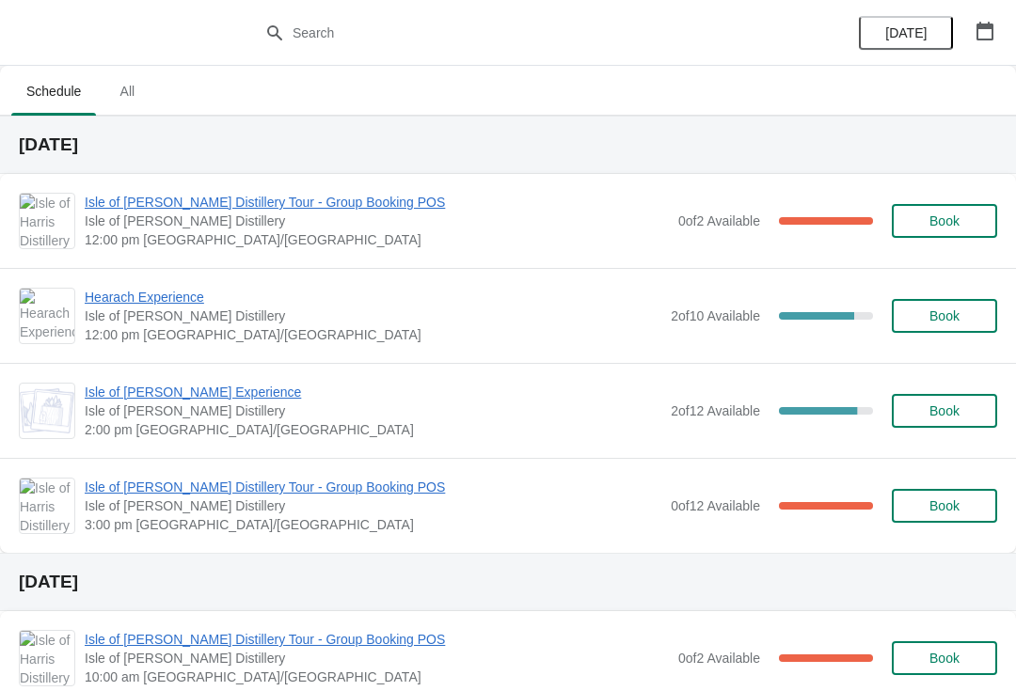
click at [985, 35] on icon "button" at bounding box center [984, 31] width 19 height 19
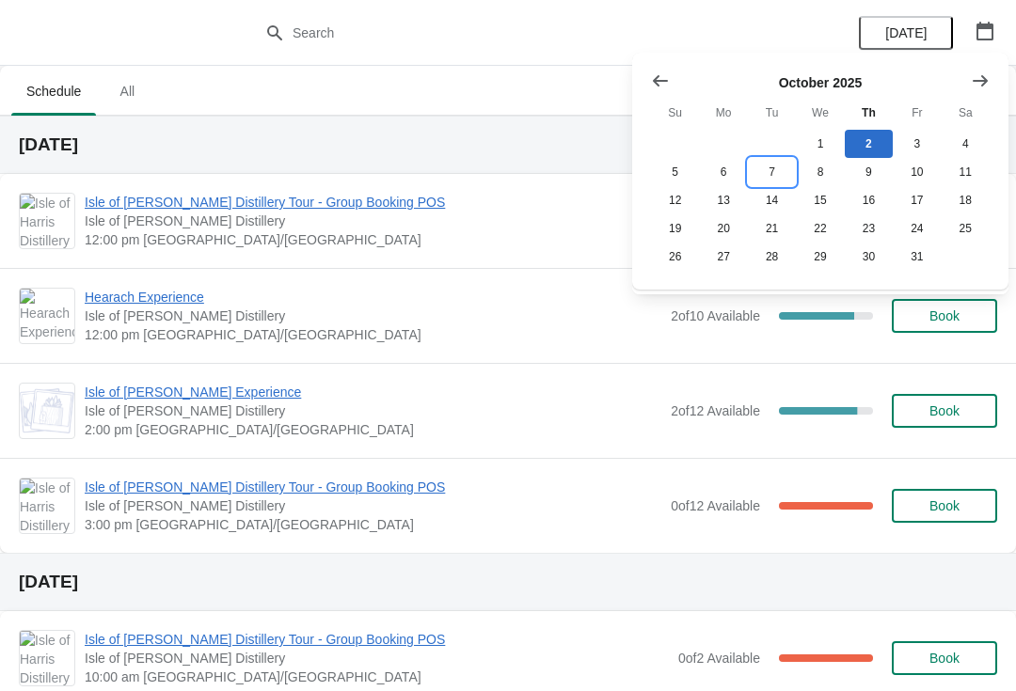
click at [780, 174] on button "7" at bounding box center [772, 172] width 48 height 28
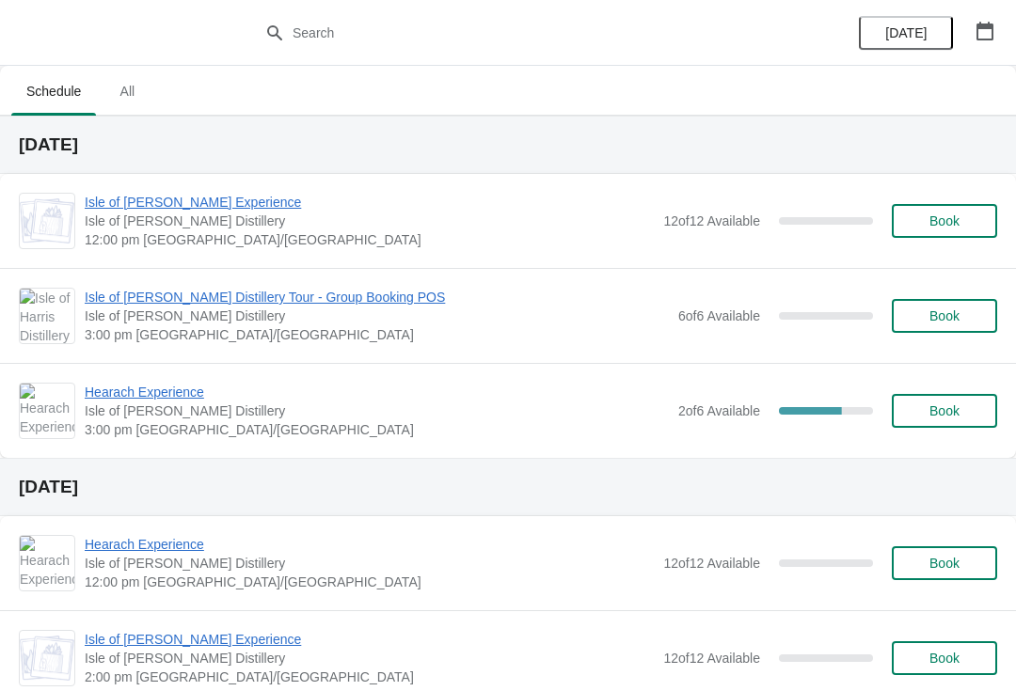
click at [354, 293] on span "Isle of [PERSON_NAME] Distillery Tour - Group Booking POS" at bounding box center [377, 297] width 584 height 19
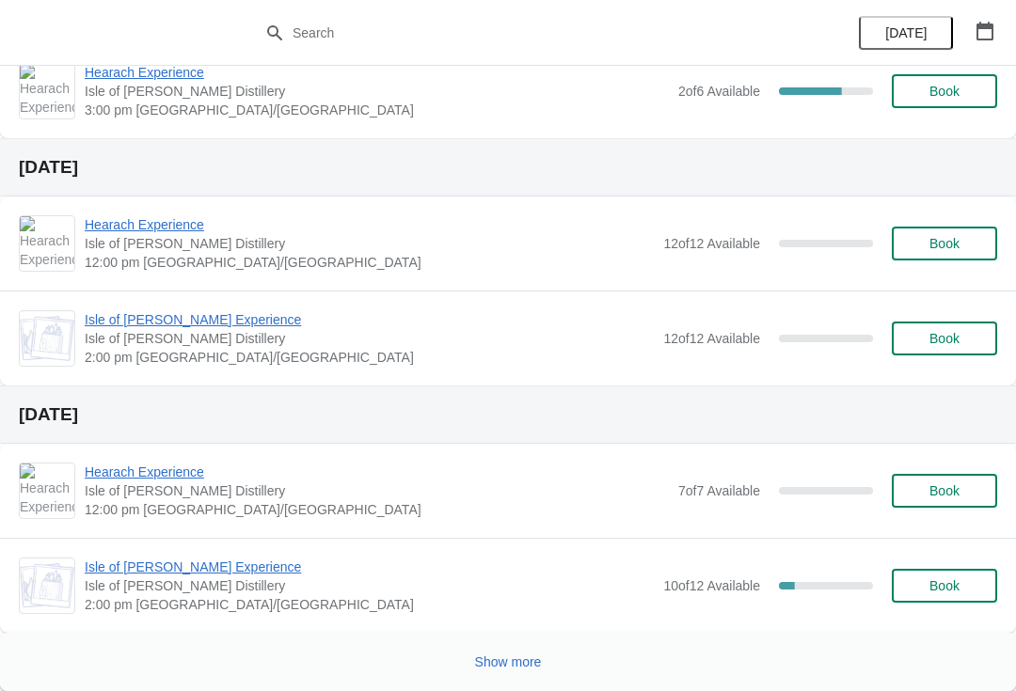
scroll to position [1766, 0]
click at [987, 35] on icon "button" at bounding box center [984, 31] width 19 height 19
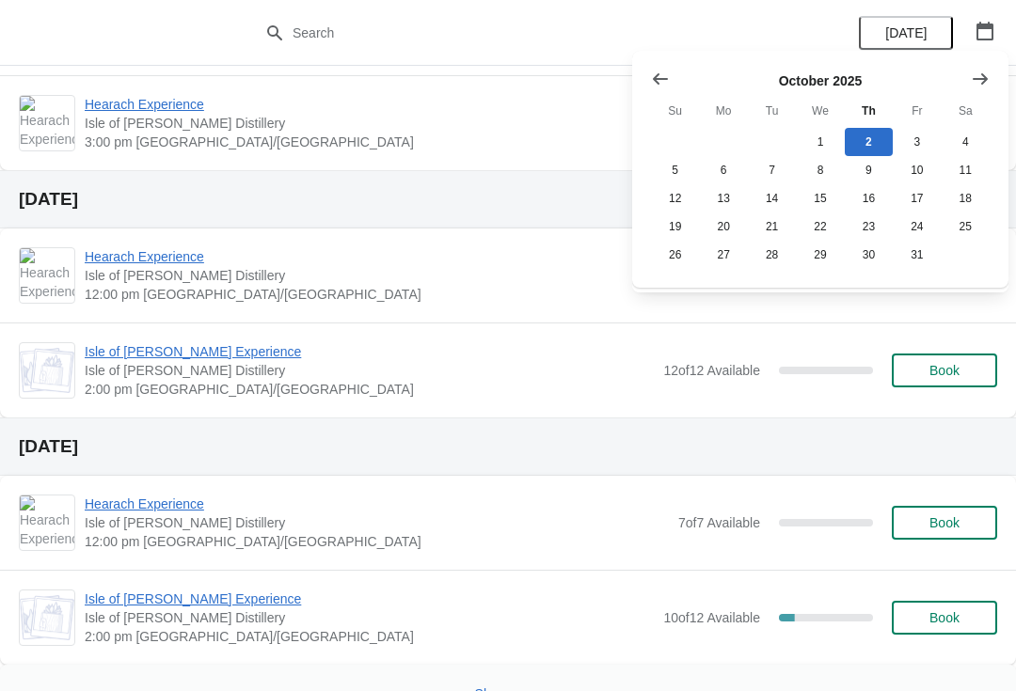
scroll to position [1733, 0]
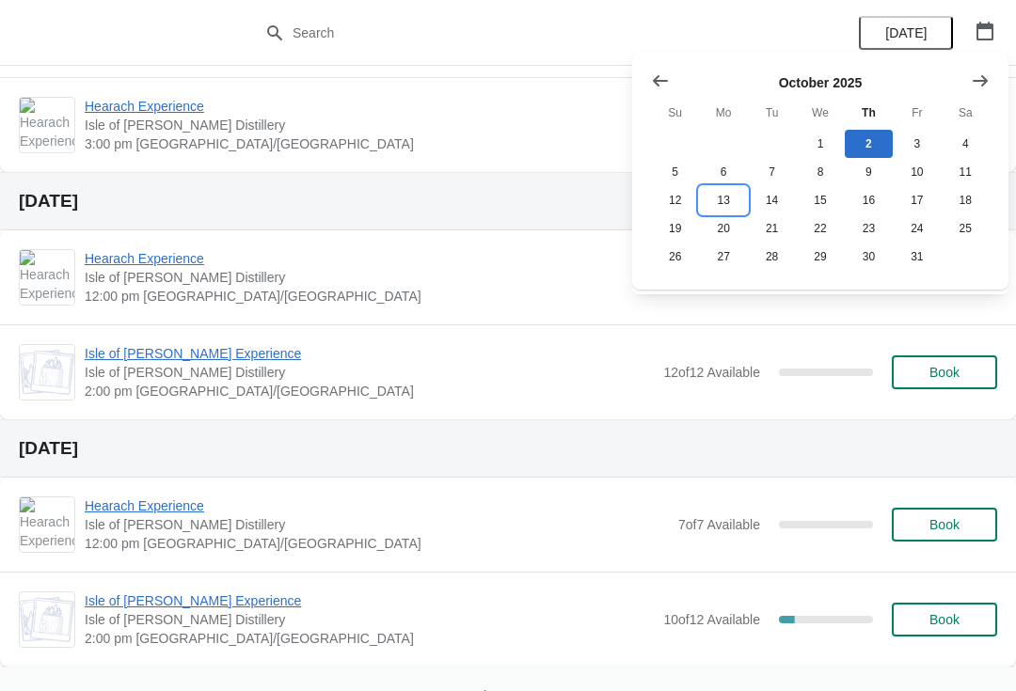
click at [739, 207] on button "13" at bounding box center [723, 200] width 48 height 28
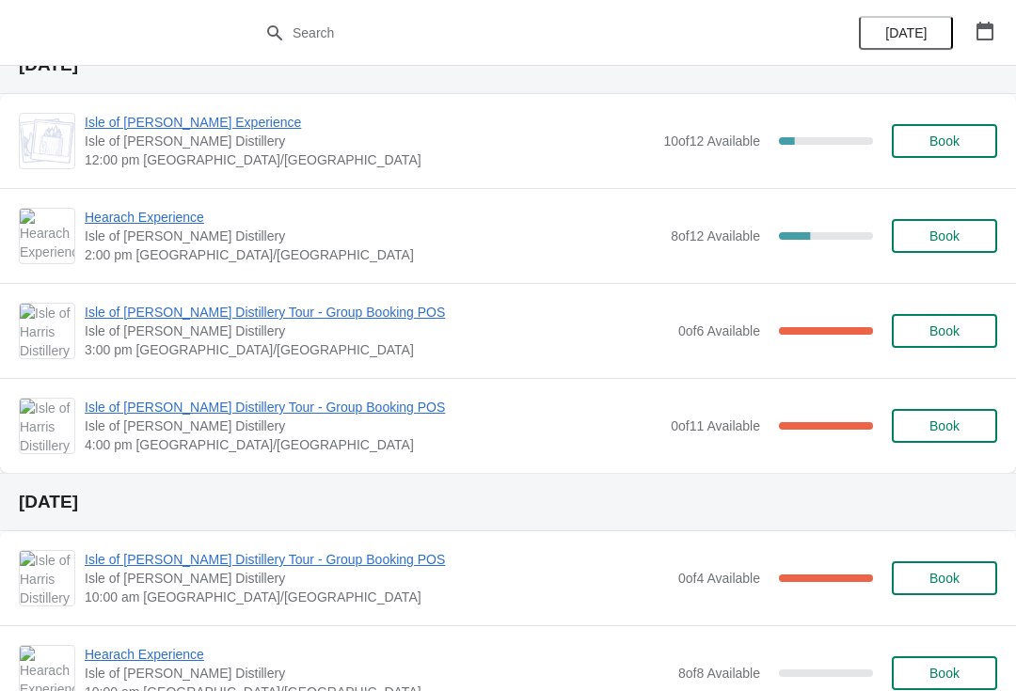
scroll to position [77, 0]
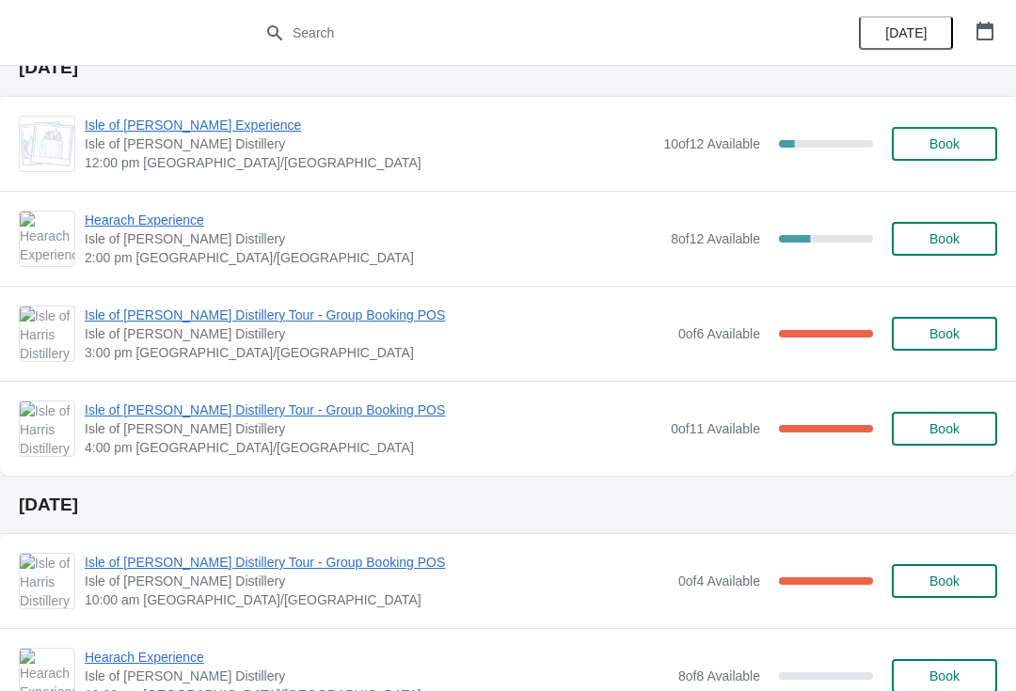
click at [963, 327] on span "Book" at bounding box center [944, 333] width 71 height 15
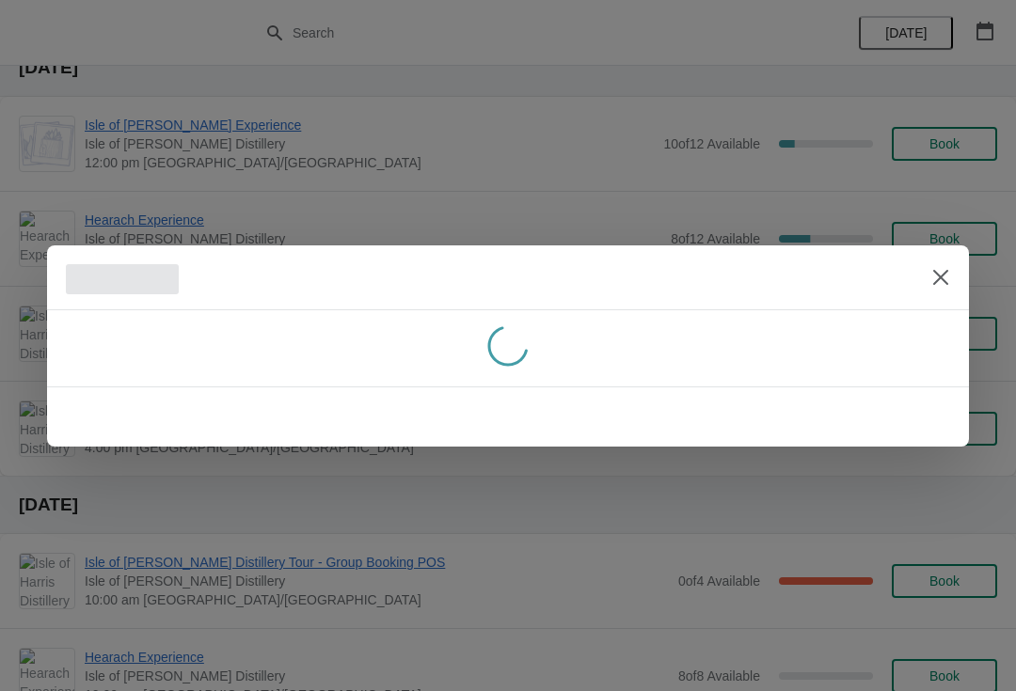
click at [942, 275] on icon "Close" at bounding box center [940, 276] width 15 height 15
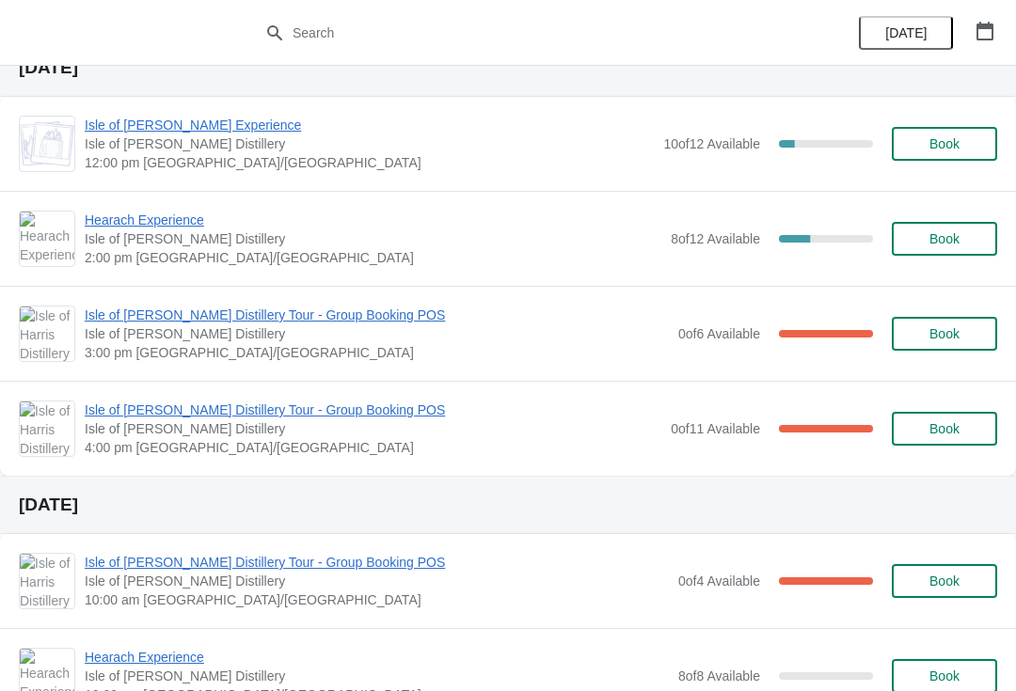
click at [325, 322] on span "Isle of [PERSON_NAME] Distillery Tour - Group Booking POS" at bounding box center [377, 315] width 584 height 19
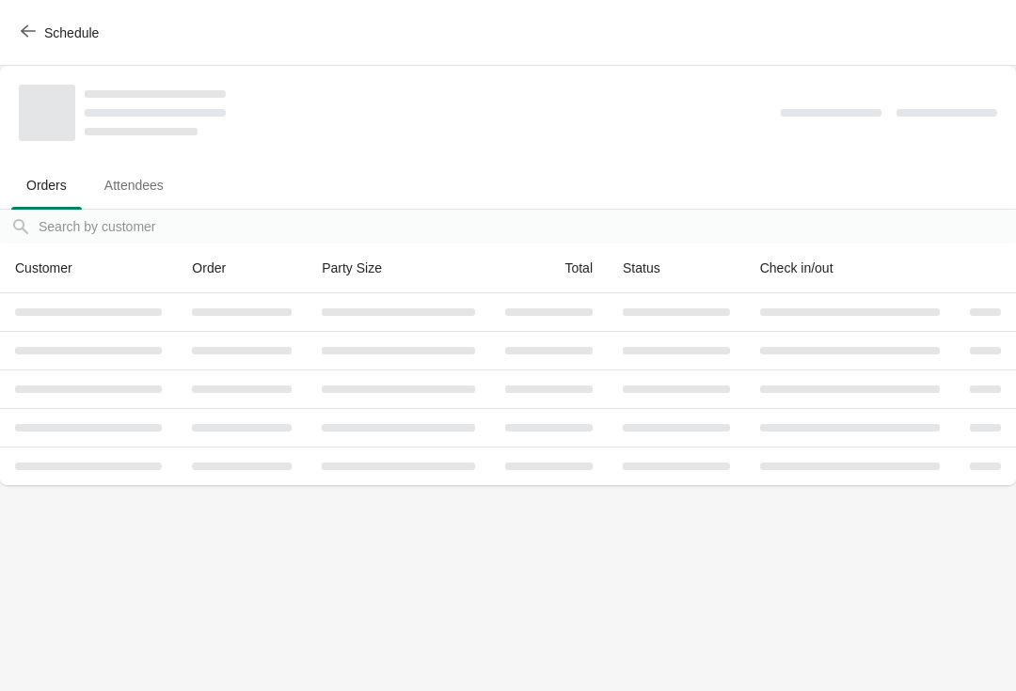
scroll to position [0, 0]
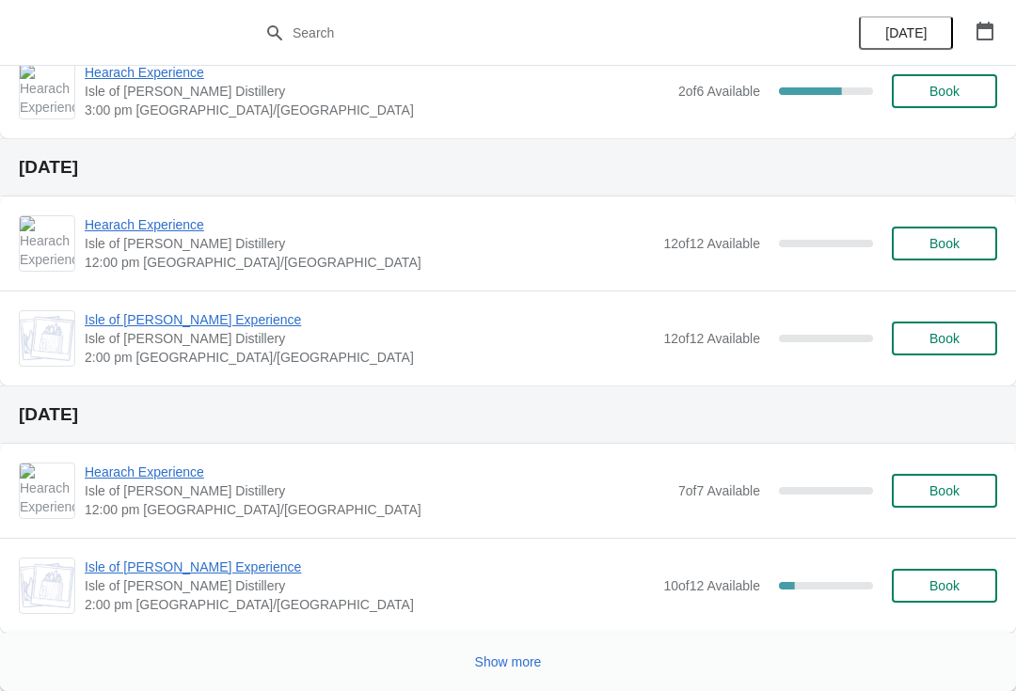
scroll to position [1766, 0]
click at [990, 32] on icon "button" at bounding box center [984, 31] width 19 height 19
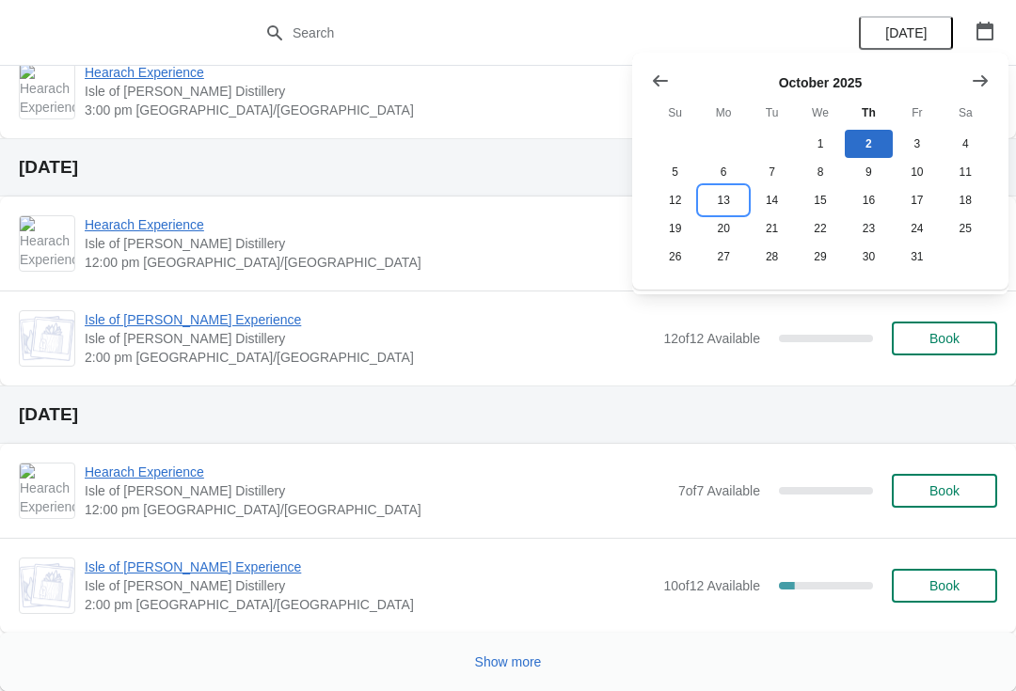
click at [728, 203] on button "13" at bounding box center [723, 200] width 48 height 28
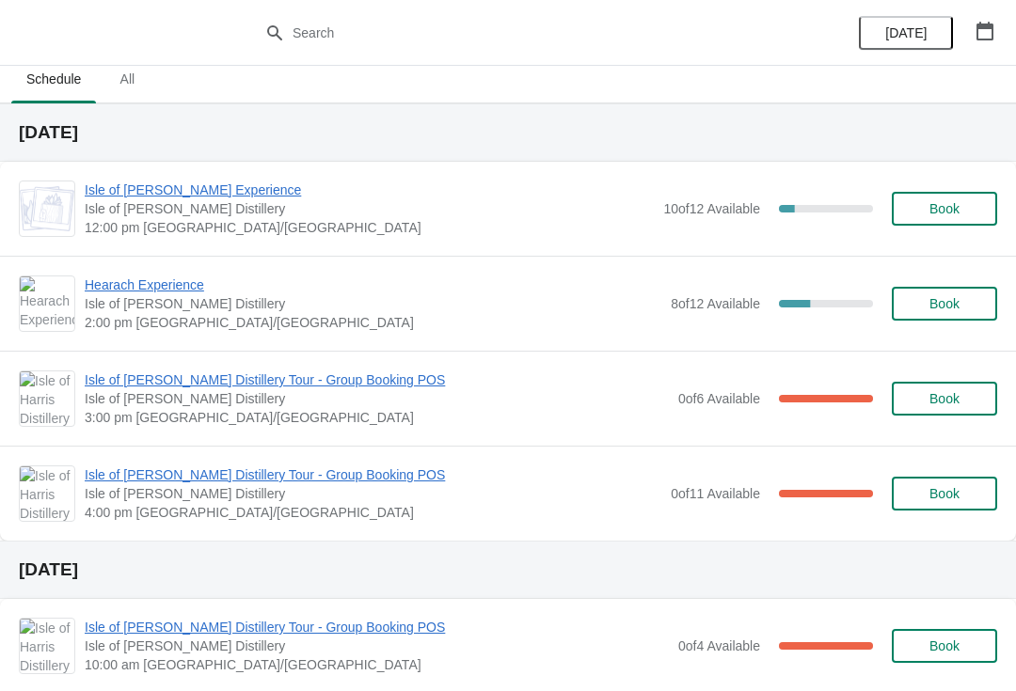
scroll to position [24, 0]
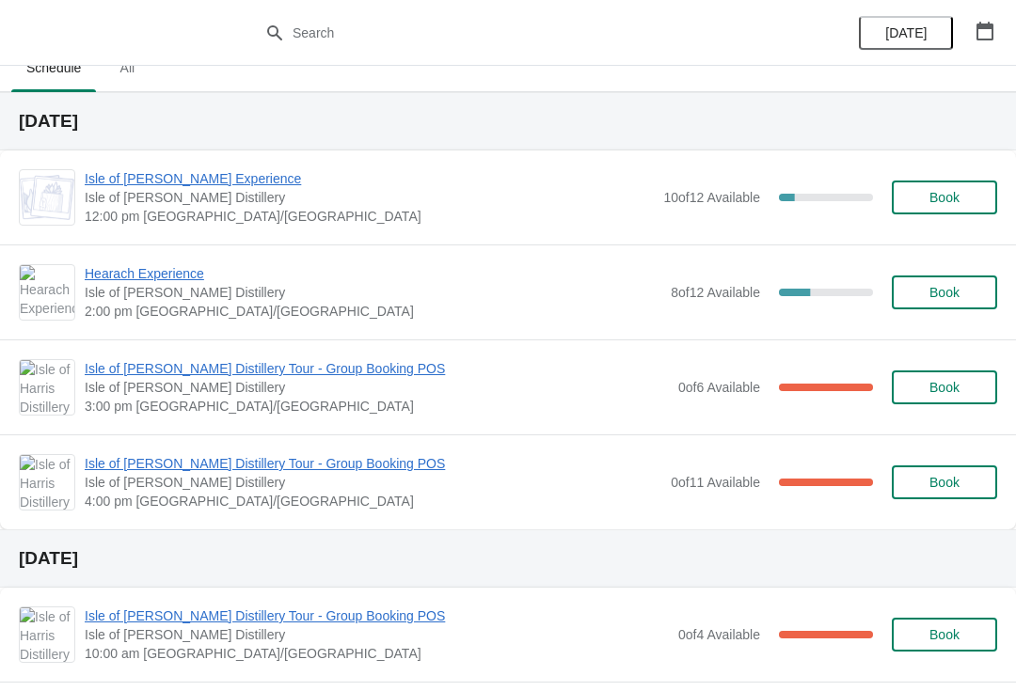
click at [947, 387] on span "Book" at bounding box center [944, 387] width 30 height 15
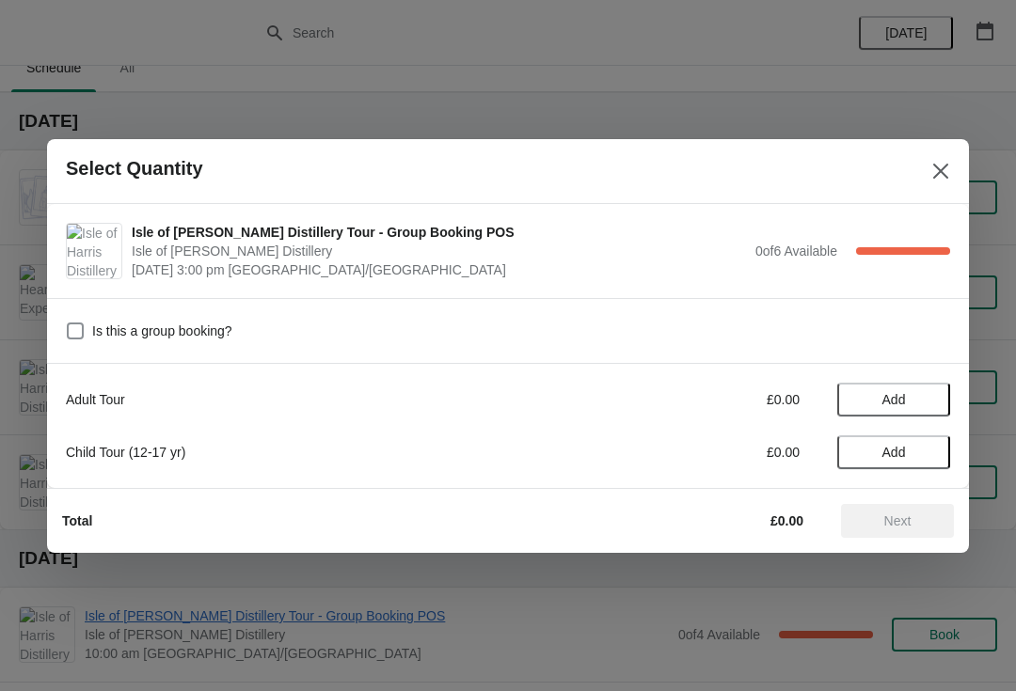
click at [936, 169] on icon "Close" at bounding box center [940, 171] width 19 height 19
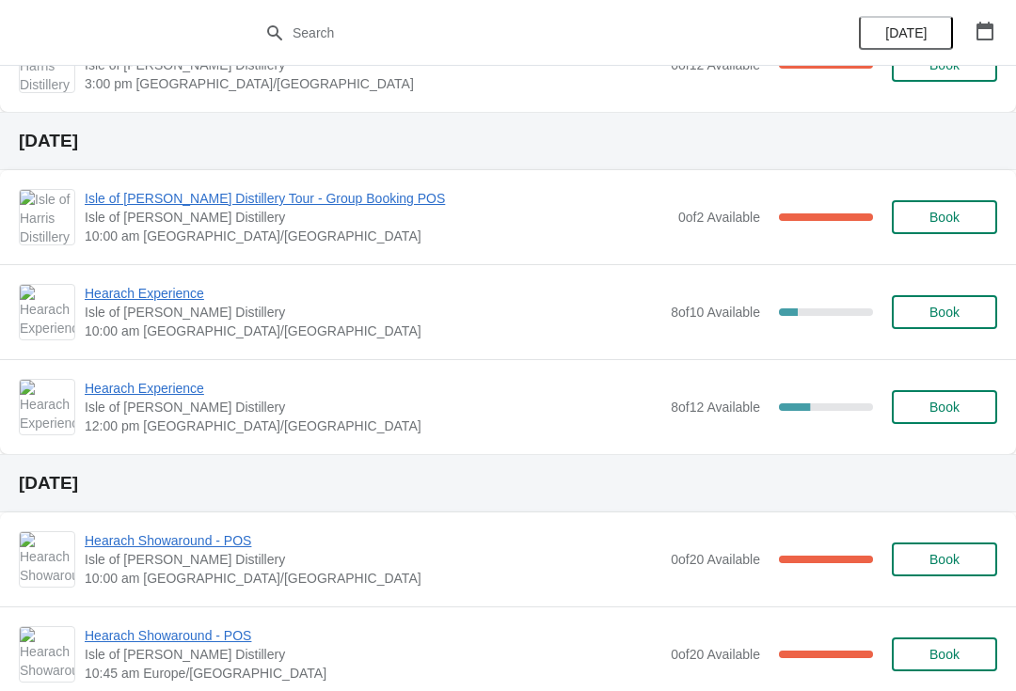
scroll to position [439, 0]
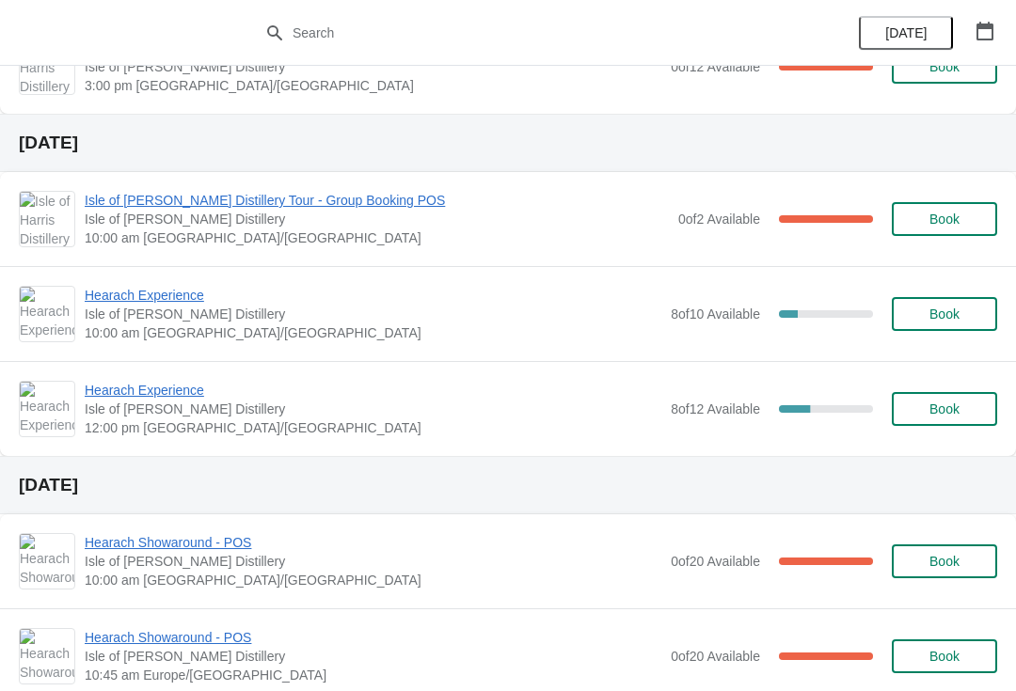
click at [983, 37] on icon "button" at bounding box center [984, 31] width 19 height 19
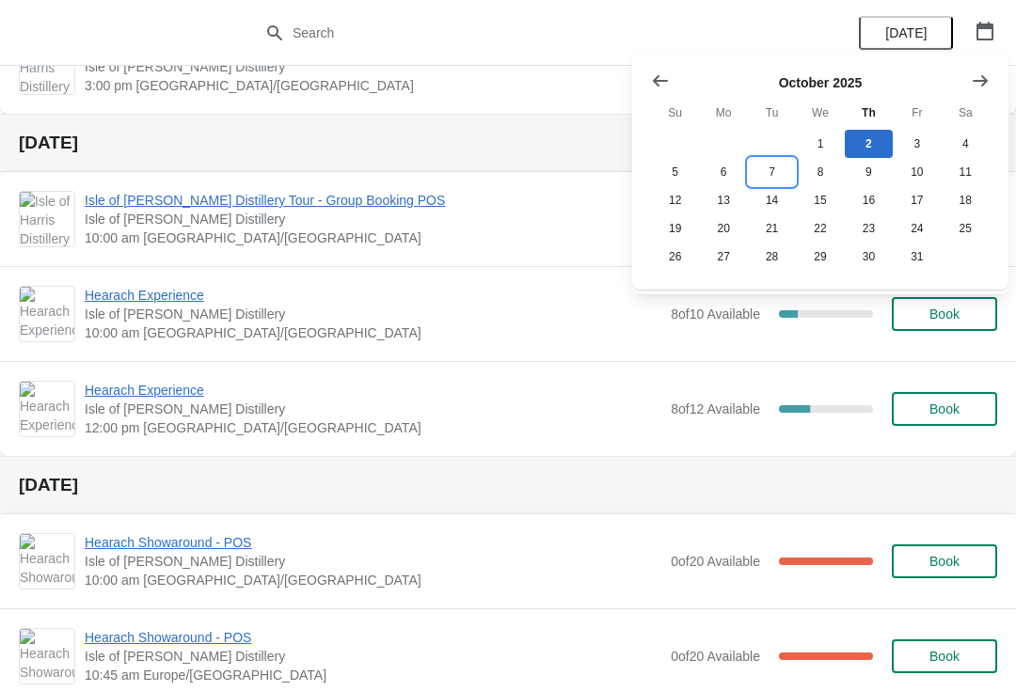
click at [780, 169] on button "7" at bounding box center [772, 172] width 48 height 28
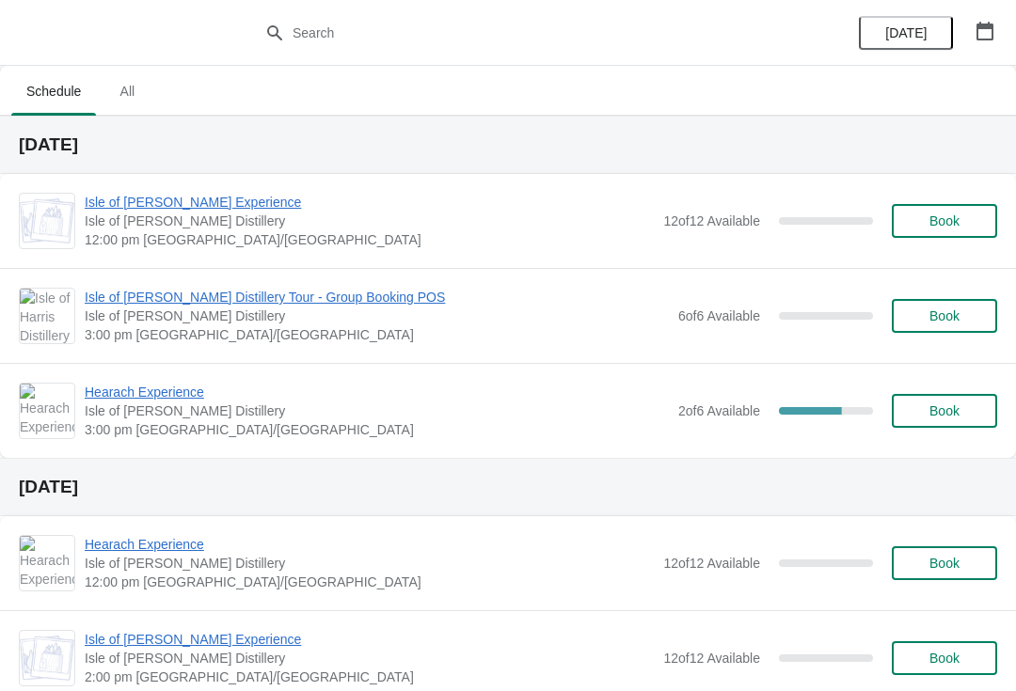
click at [361, 304] on span "Isle of [PERSON_NAME] Distillery Tour - Group Booking POS" at bounding box center [377, 297] width 584 height 19
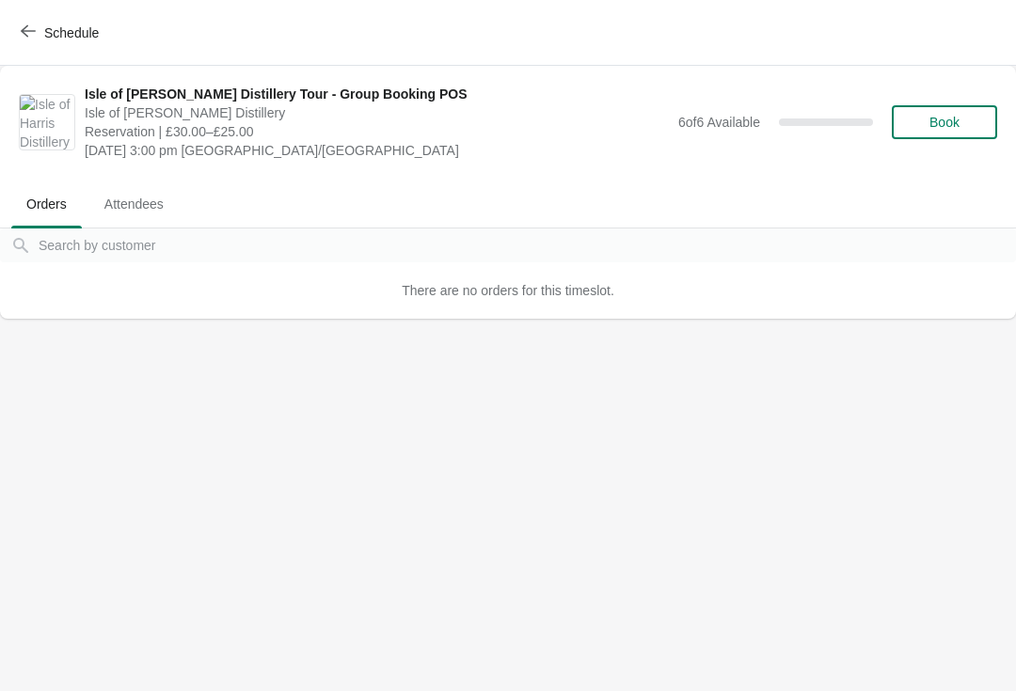
click at [43, 33] on span "Schedule" at bounding box center [61, 33] width 74 height 18
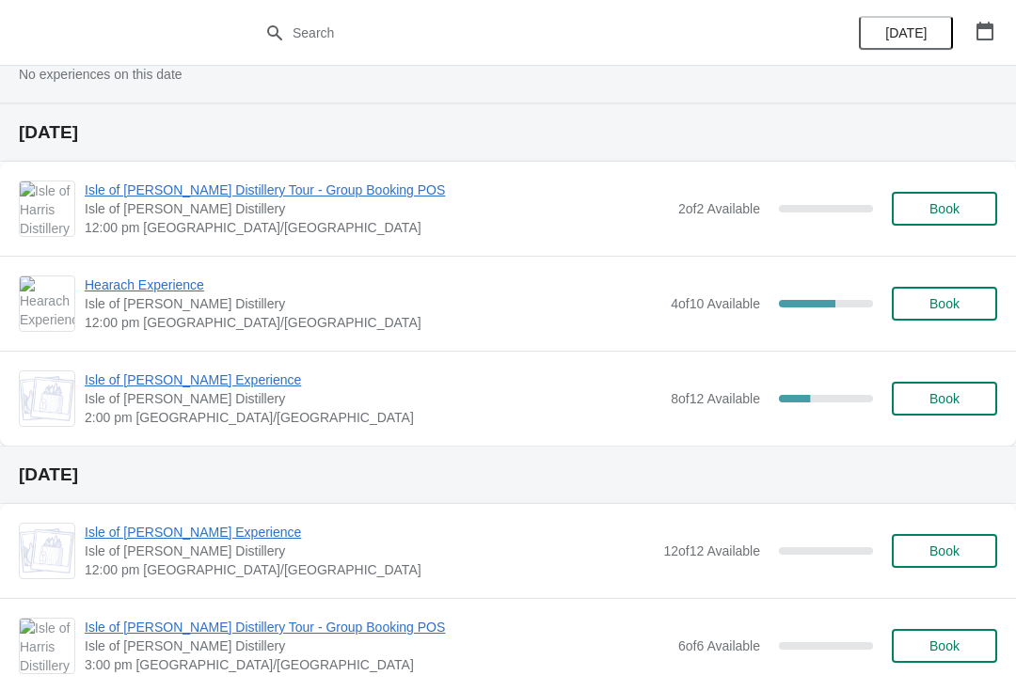
scroll to position [1115, 0]
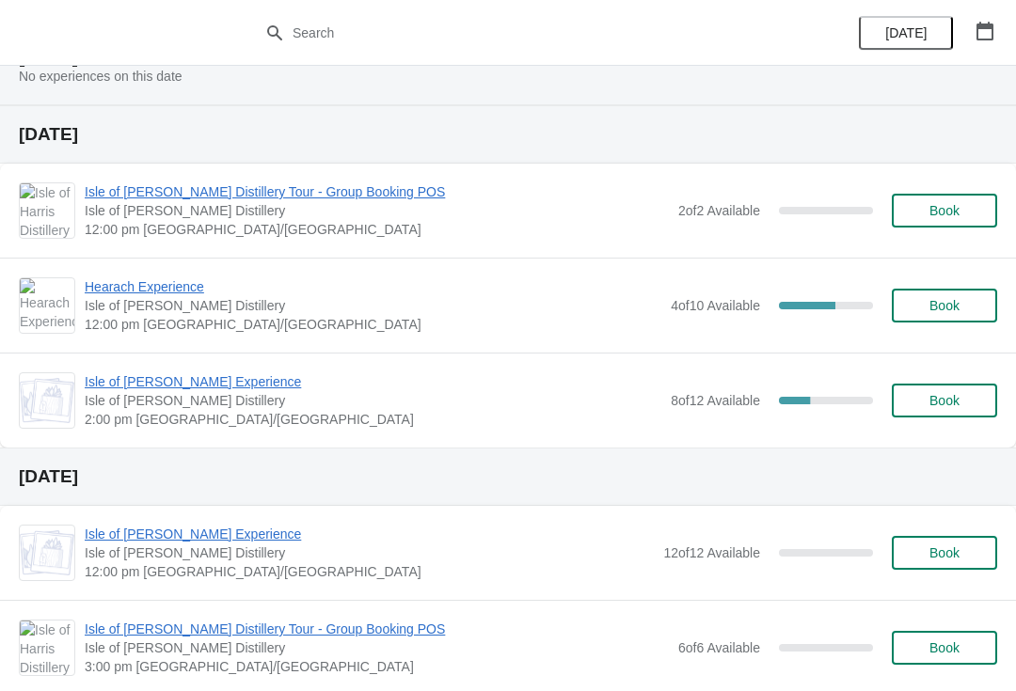
click at [348, 196] on span "Isle of [PERSON_NAME] Distillery Tour - Group Booking POS" at bounding box center [377, 191] width 584 height 19
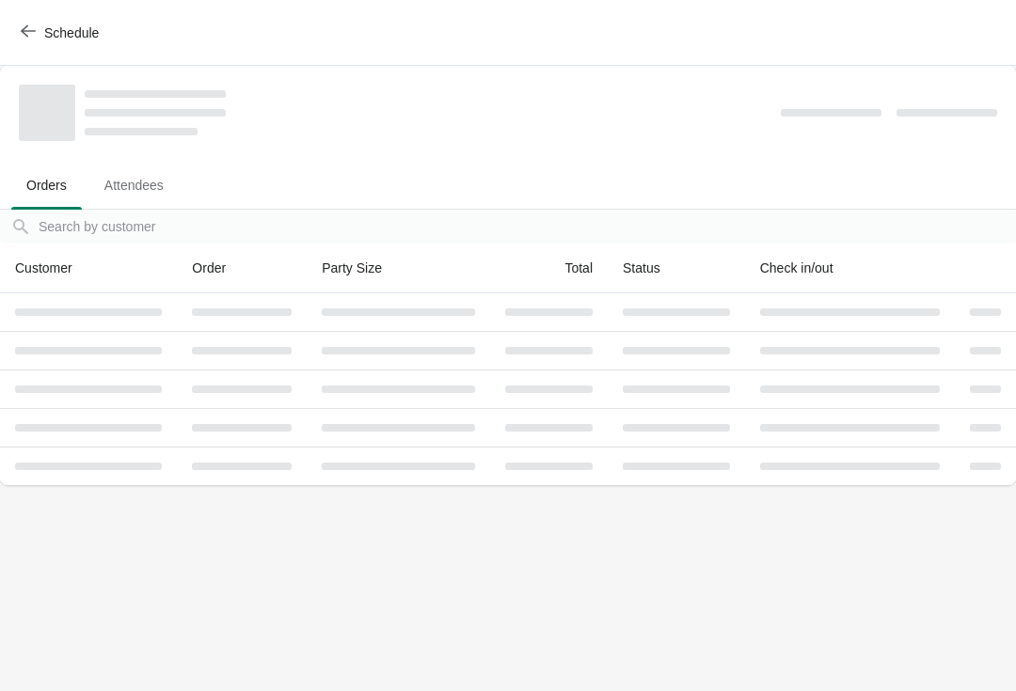
scroll to position [0, 0]
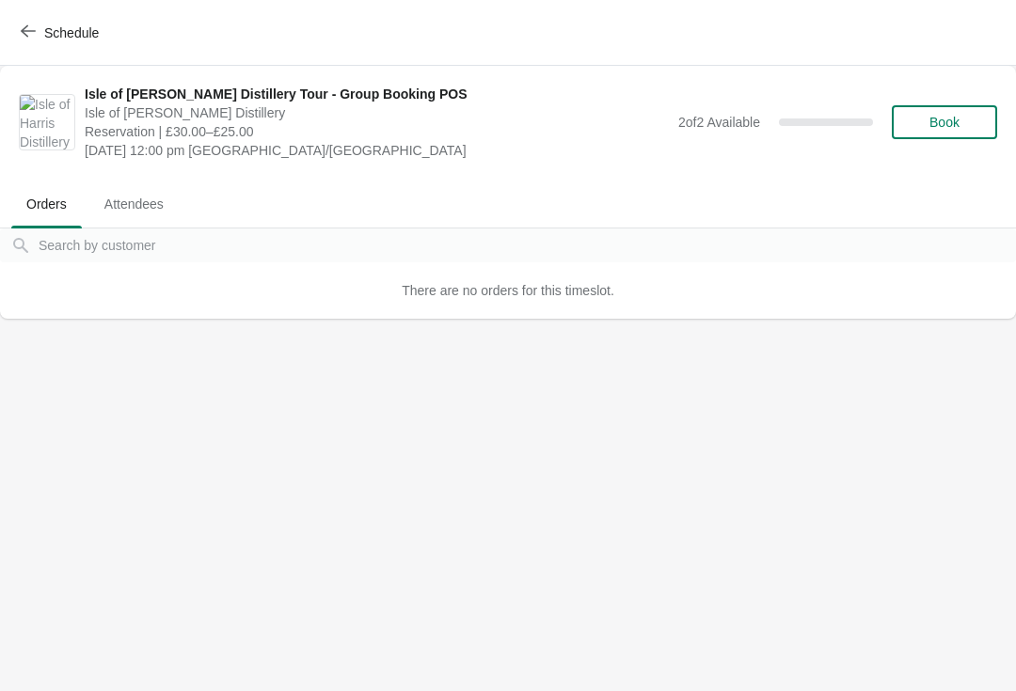
click at [33, 31] on icon "button" at bounding box center [28, 31] width 15 height 12
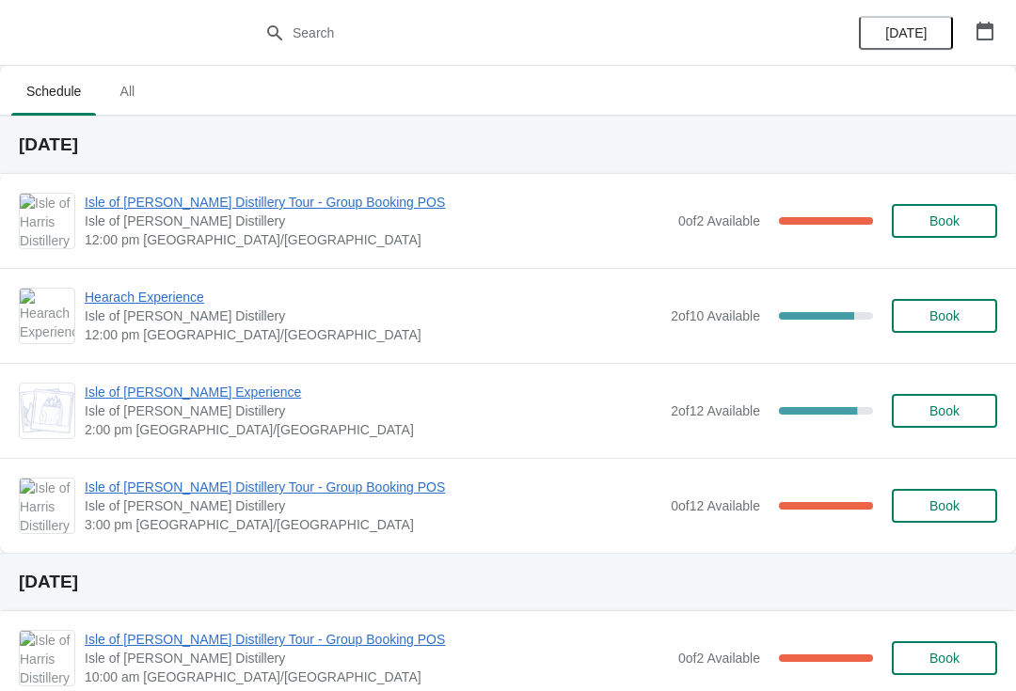
click at [982, 30] on icon "button" at bounding box center [984, 31] width 19 height 19
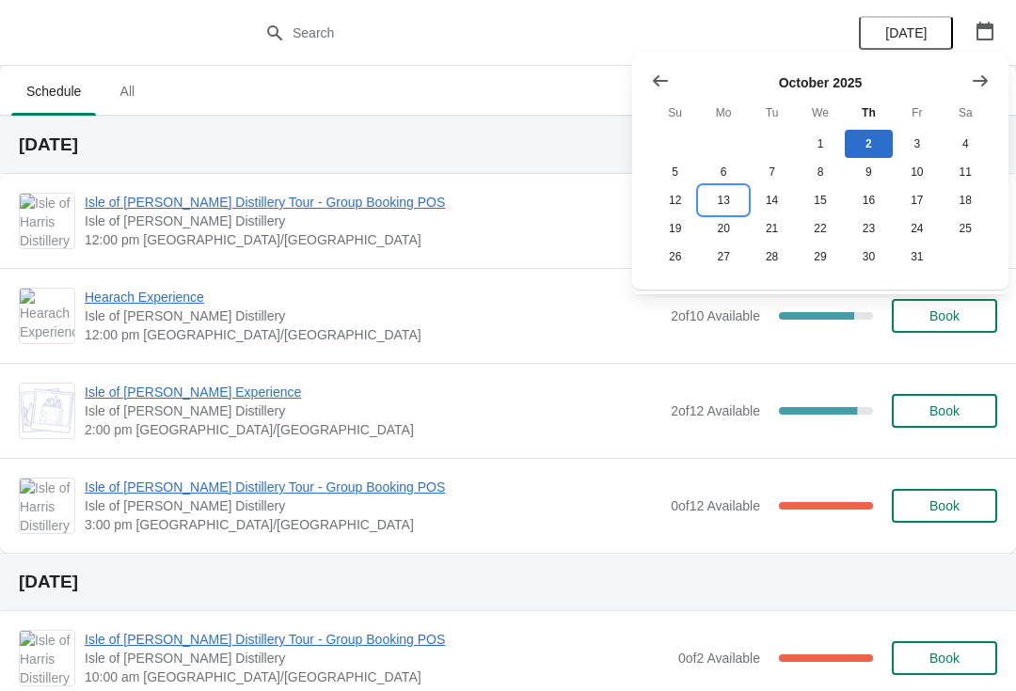
click at [734, 205] on button "13" at bounding box center [723, 200] width 48 height 28
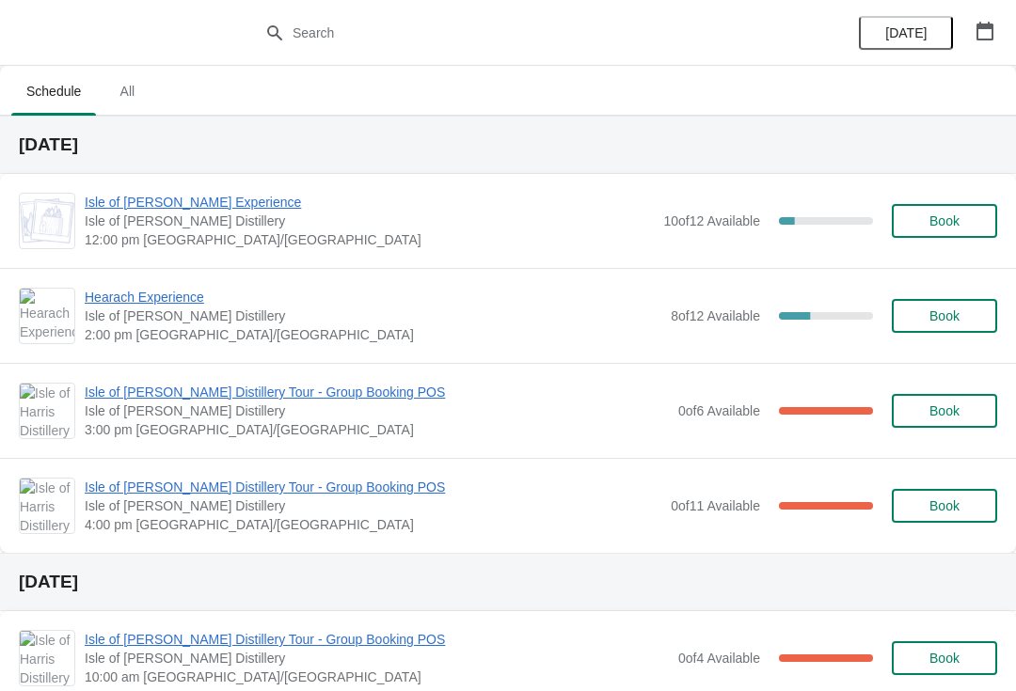
click at [942, 416] on span "Book" at bounding box center [944, 411] width 30 height 15
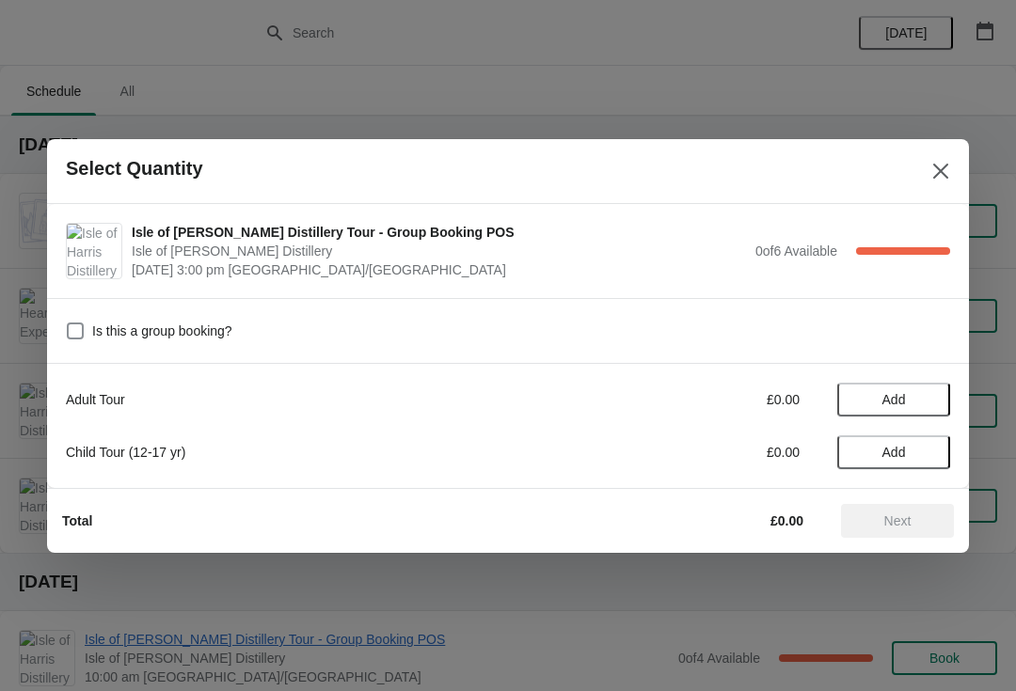
click at [940, 174] on icon "Close" at bounding box center [940, 171] width 19 height 19
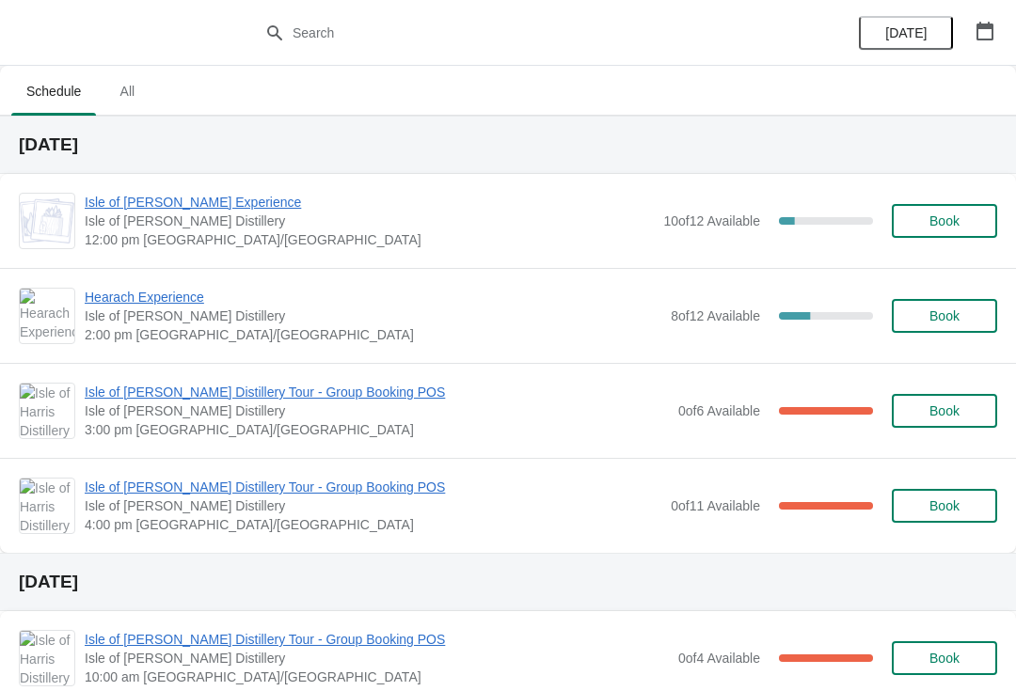
click at [341, 400] on span "Isle of [PERSON_NAME] Distillery Tour - Group Booking POS" at bounding box center [377, 392] width 584 height 19
